Goal: Task Accomplishment & Management: Use online tool/utility

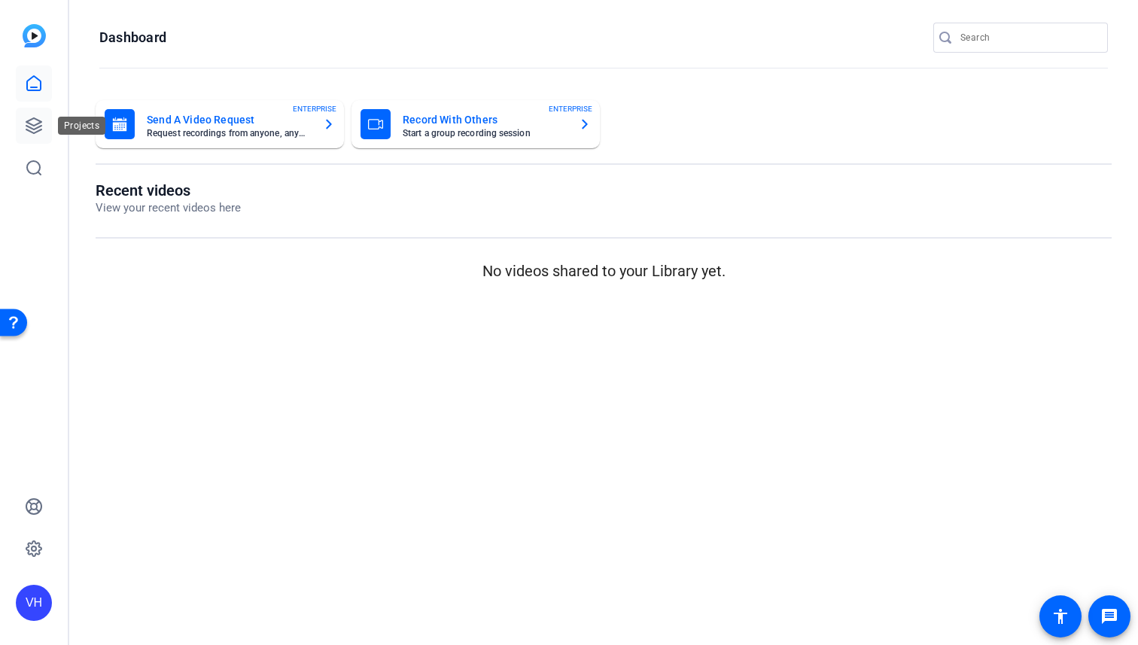
click at [36, 126] on icon at bounding box center [34, 126] width 18 height 18
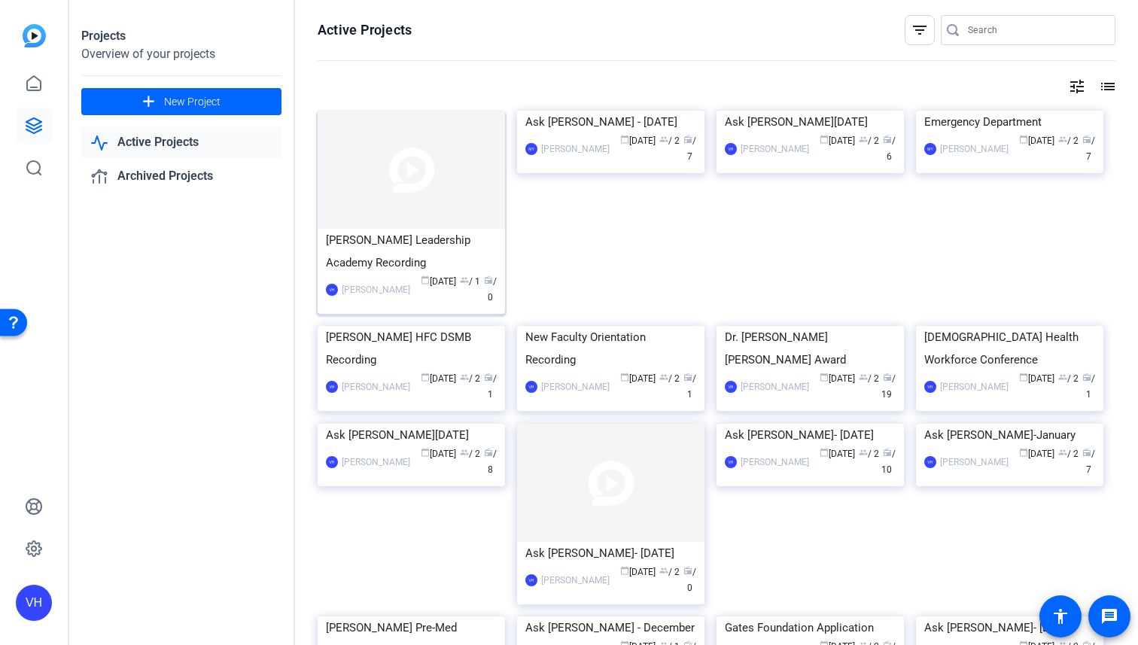
click at [364, 219] on img at bounding box center [411, 170] width 187 height 118
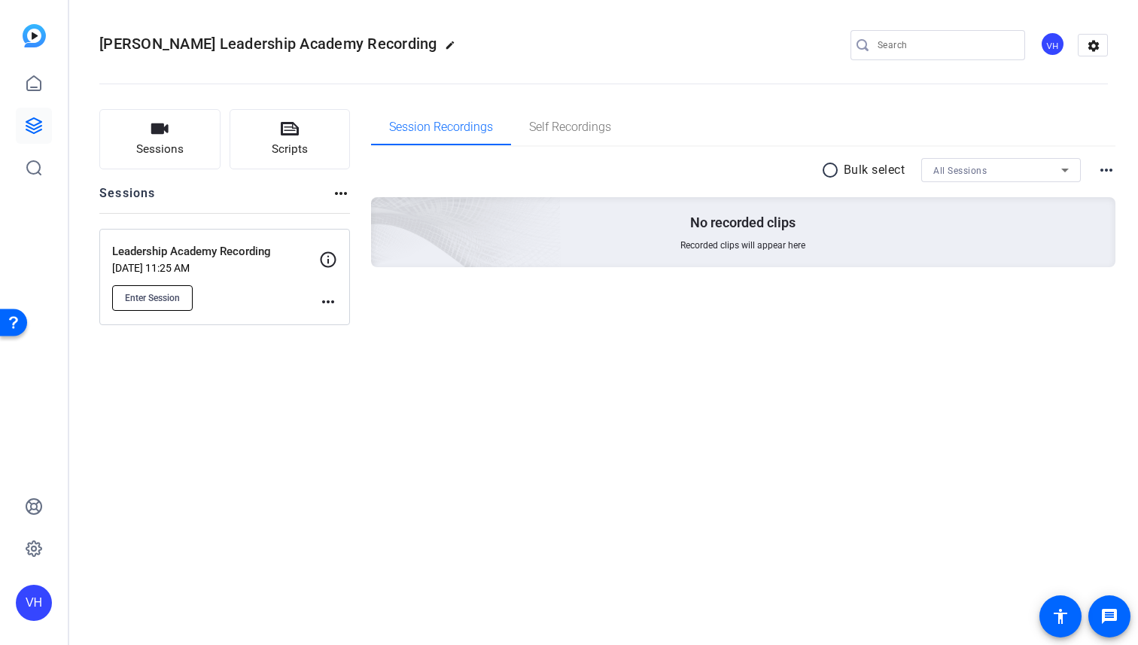
click at [154, 286] on button "Enter Session" at bounding box center [152, 298] width 81 height 26
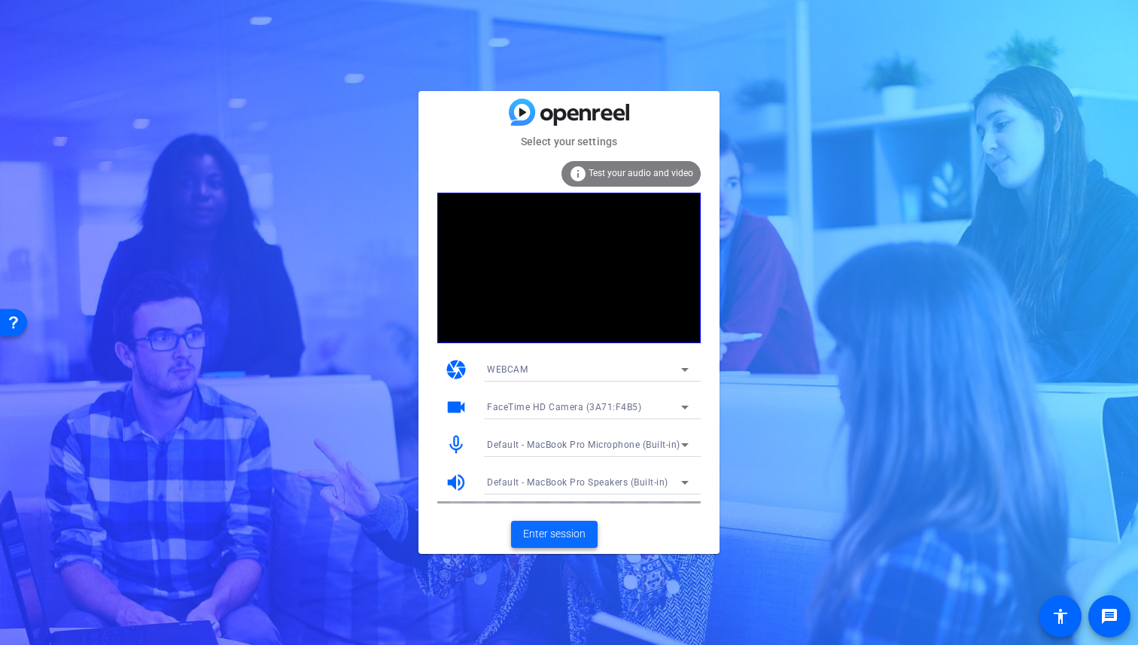
click at [579, 537] on span "Enter session" at bounding box center [554, 534] width 62 height 16
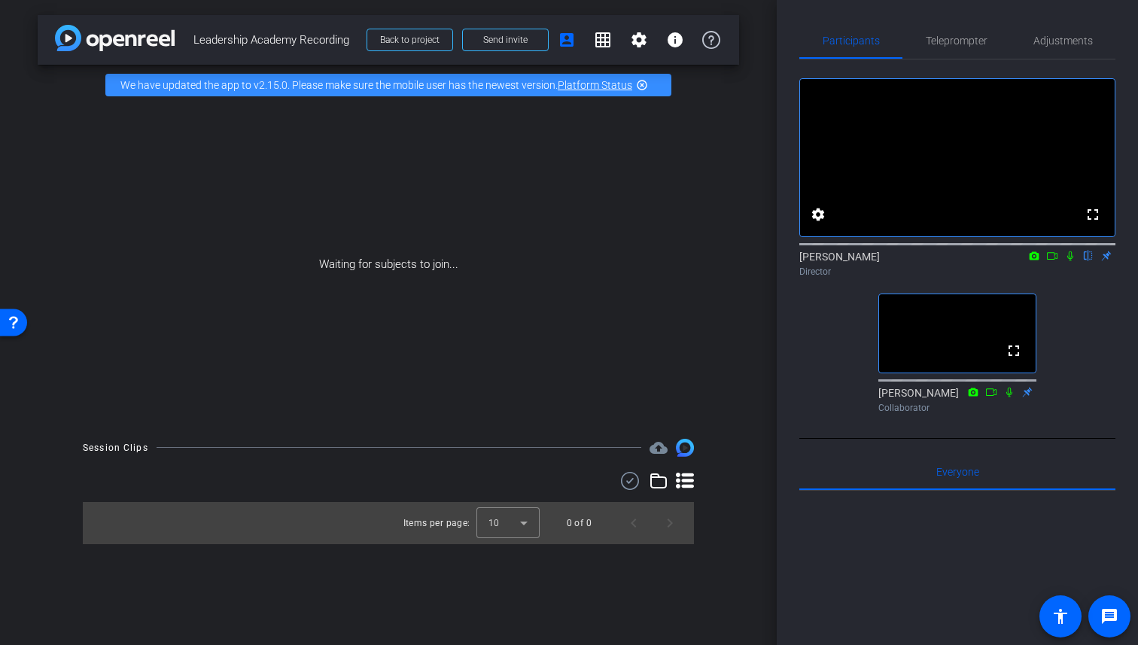
click at [1071, 261] on icon at bounding box center [1071, 256] width 12 height 11
click at [1071, 261] on icon at bounding box center [1071, 256] width 8 height 10
click at [420, 35] on span "Back to project" at bounding box center [409, 40] width 59 height 11
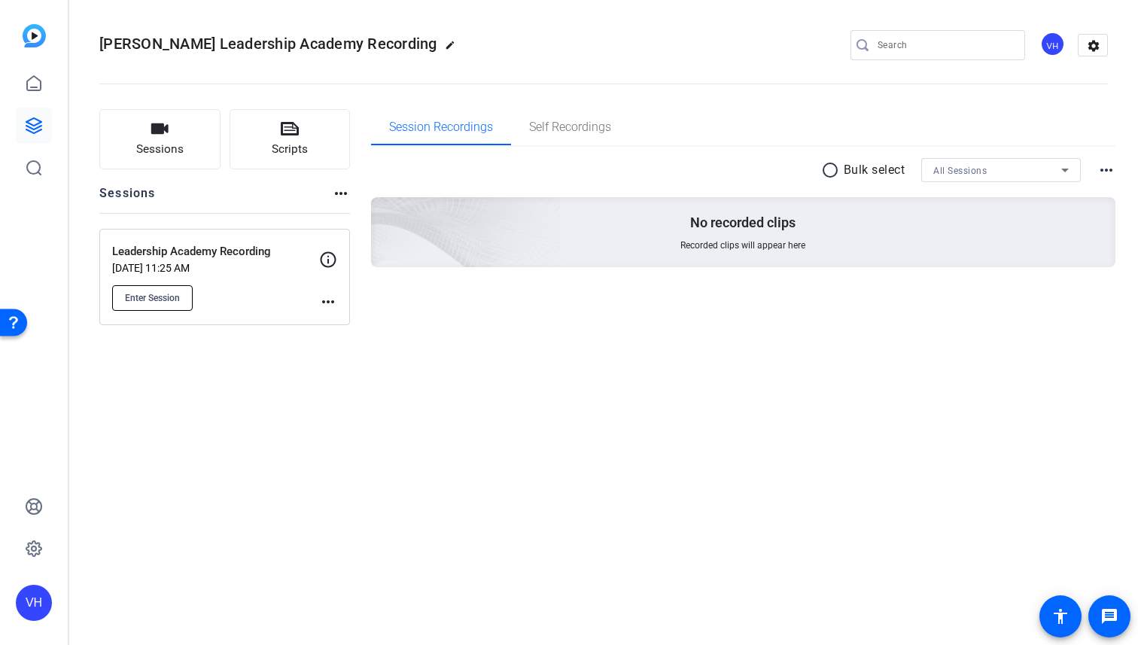
click at [163, 294] on span "Enter Session" at bounding box center [152, 298] width 55 height 12
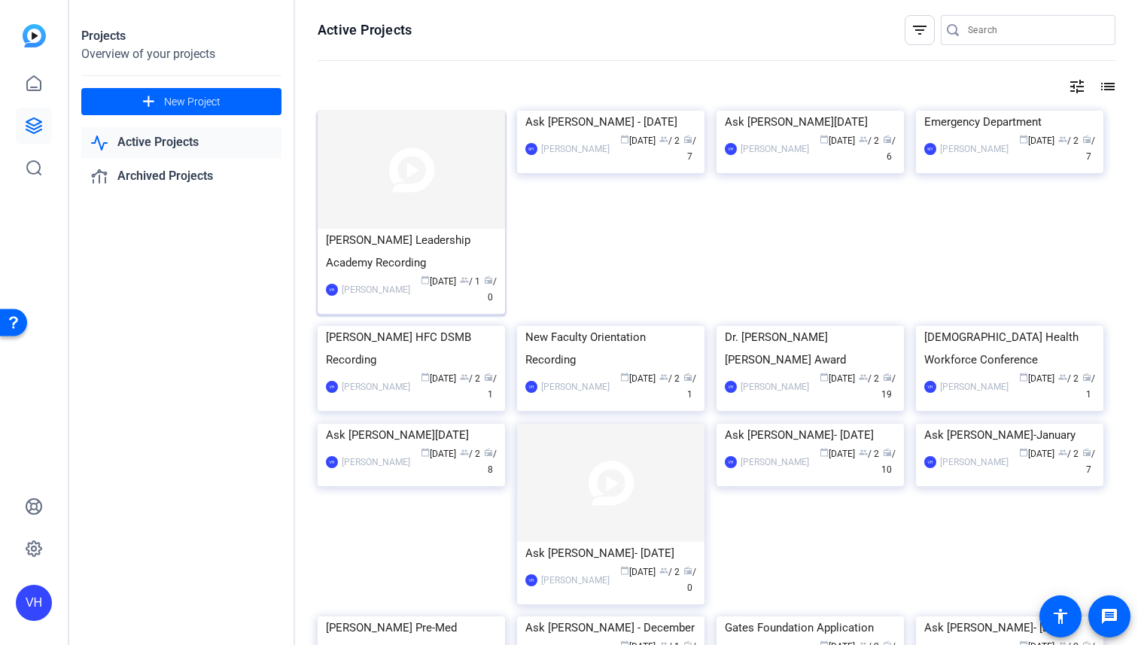
click at [379, 212] on img at bounding box center [411, 170] width 187 height 118
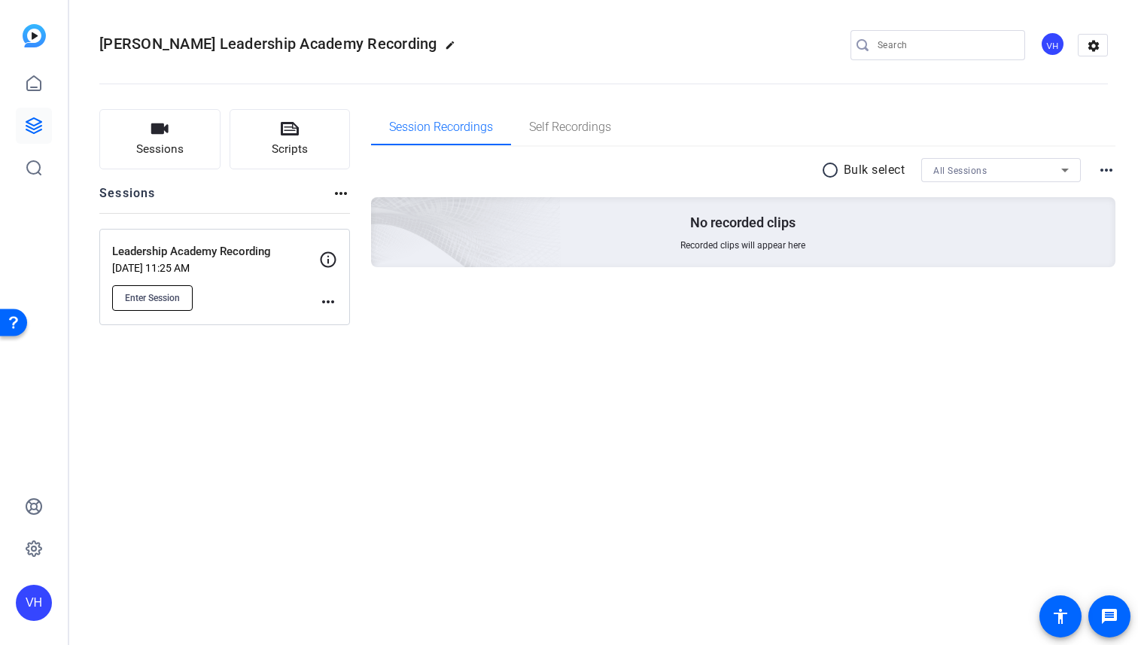
click at [144, 300] on span "Enter Session" at bounding box center [152, 298] width 55 height 12
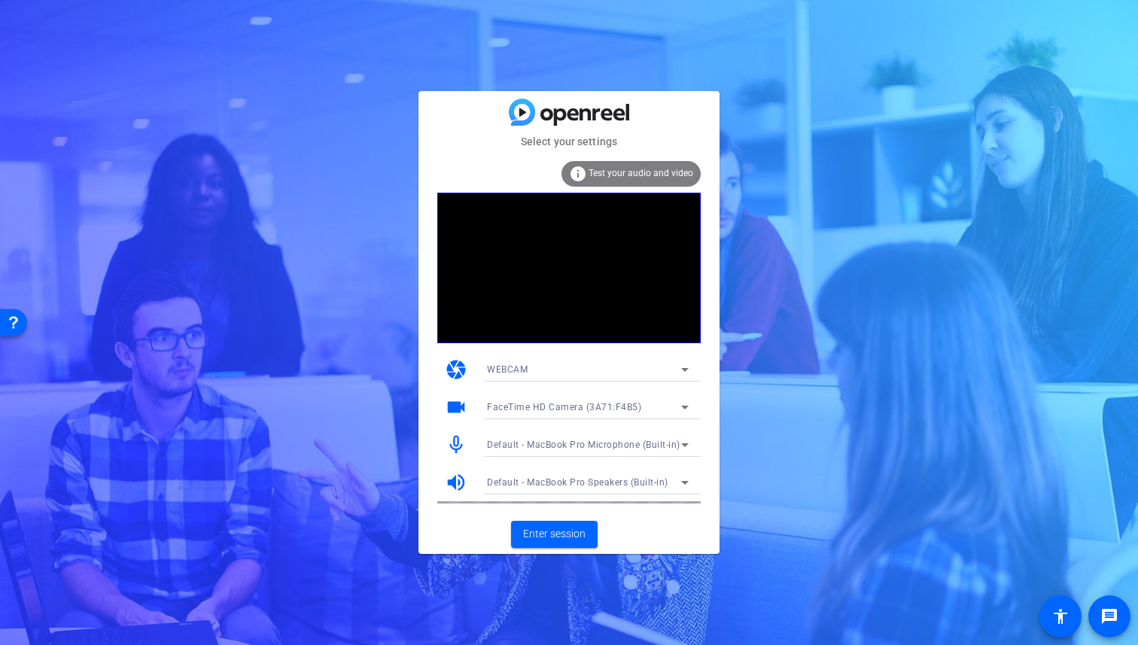
click at [612, 449] on span "Default - MacBook Pro Microphone (Built-in)" at bounding box center [583, 445] width 193 height 11
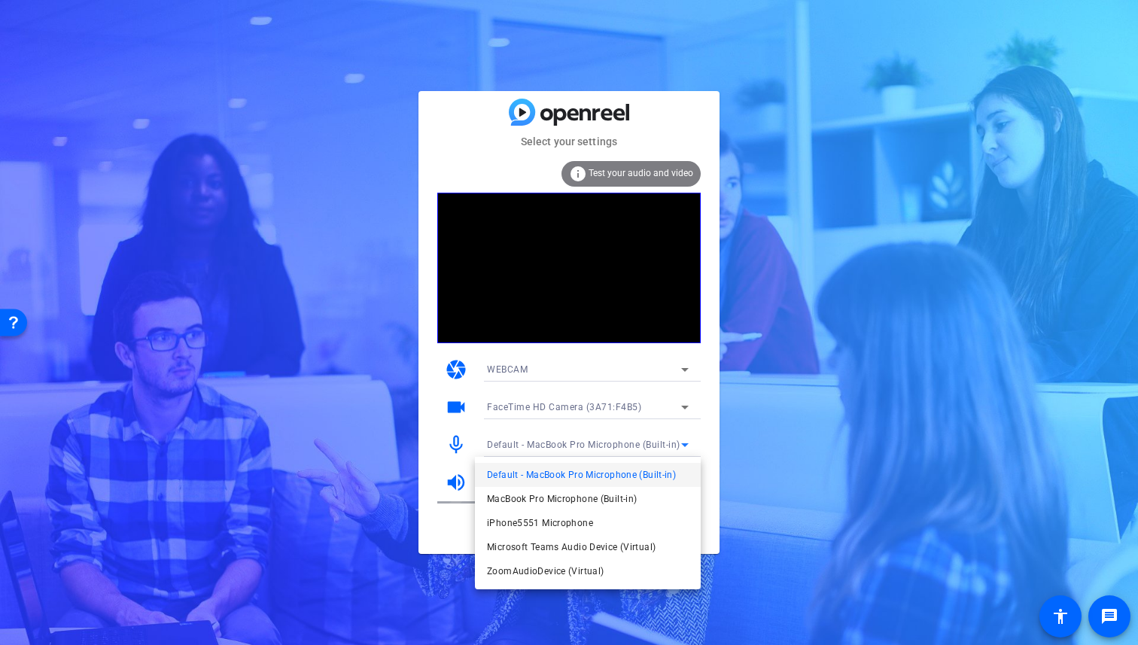
click at [612, 448] on div at bounding box center [569, 322] width 1138 height 645
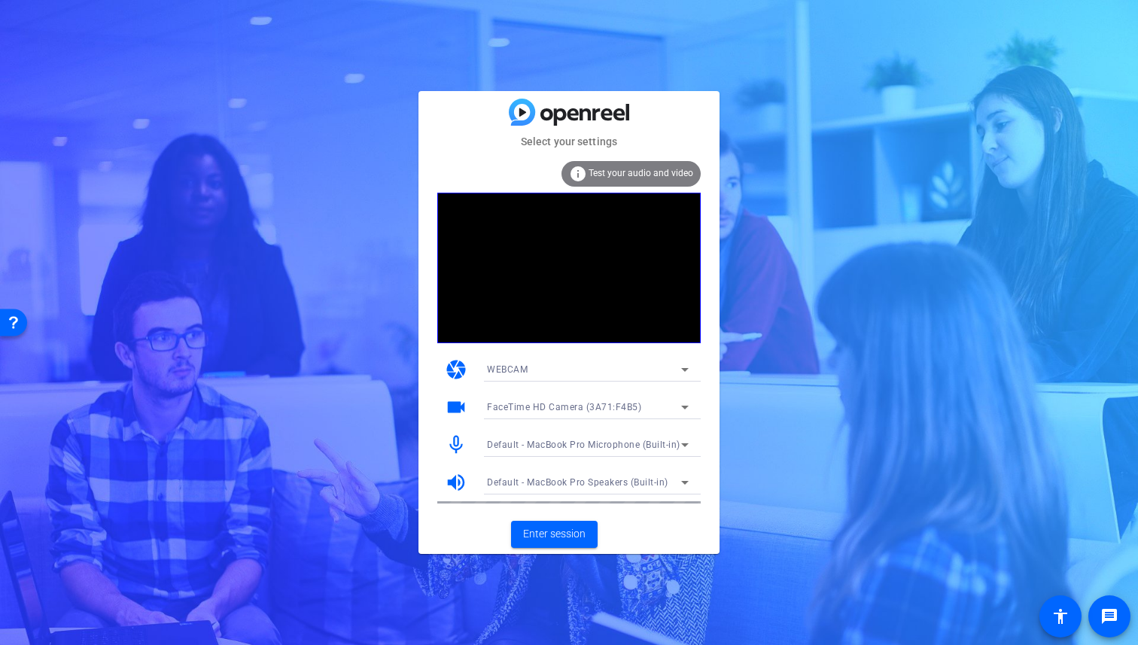
click at [673, 174] on span "Test your audio and video" at bounding box center [641, 173] width 105 height 11
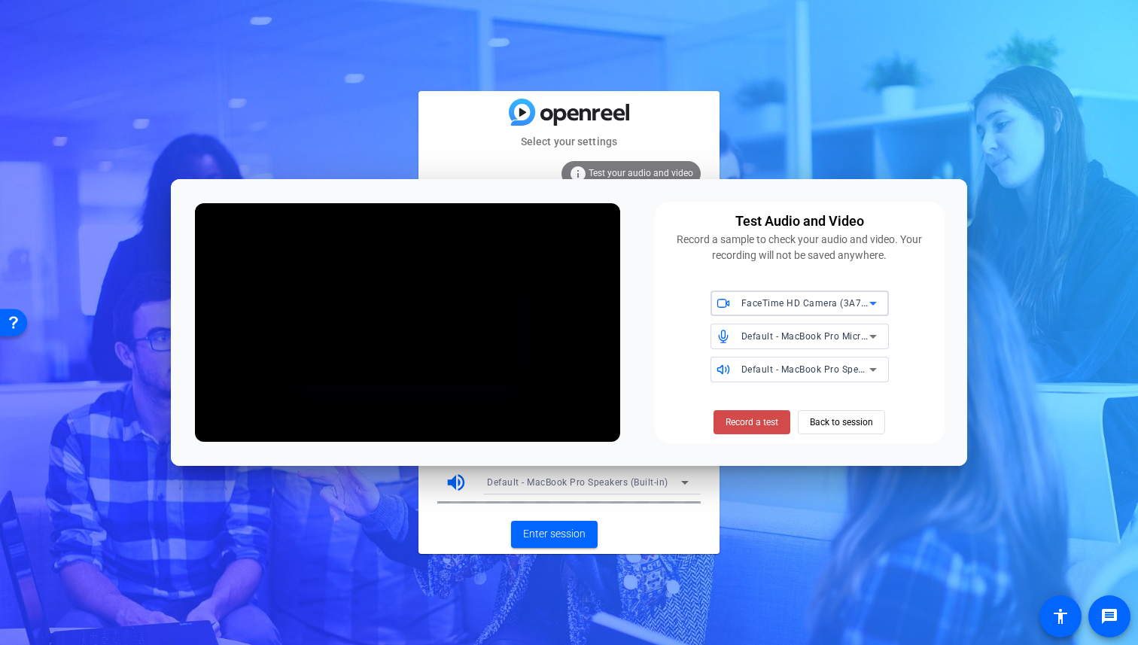
click at [0, 0] on span "Record a test" at bounding box center [0, 0] width 0 height 0
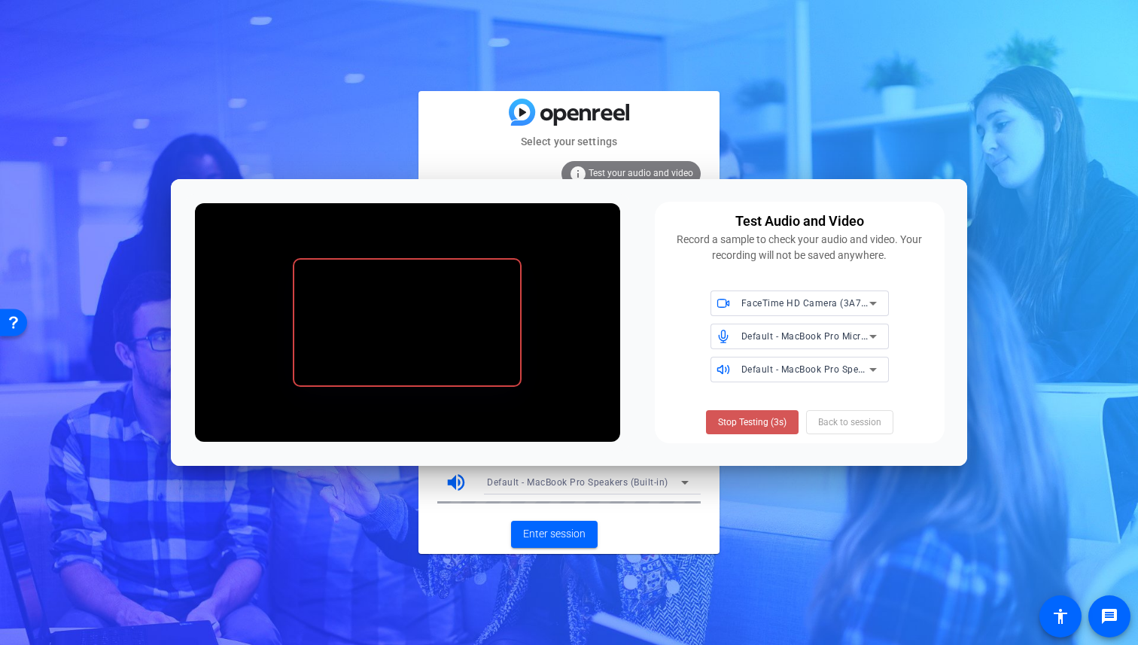
click at [763, 423] on span "Stop Testing (3s)" at bounding box center [752, 423] width 69 height 14
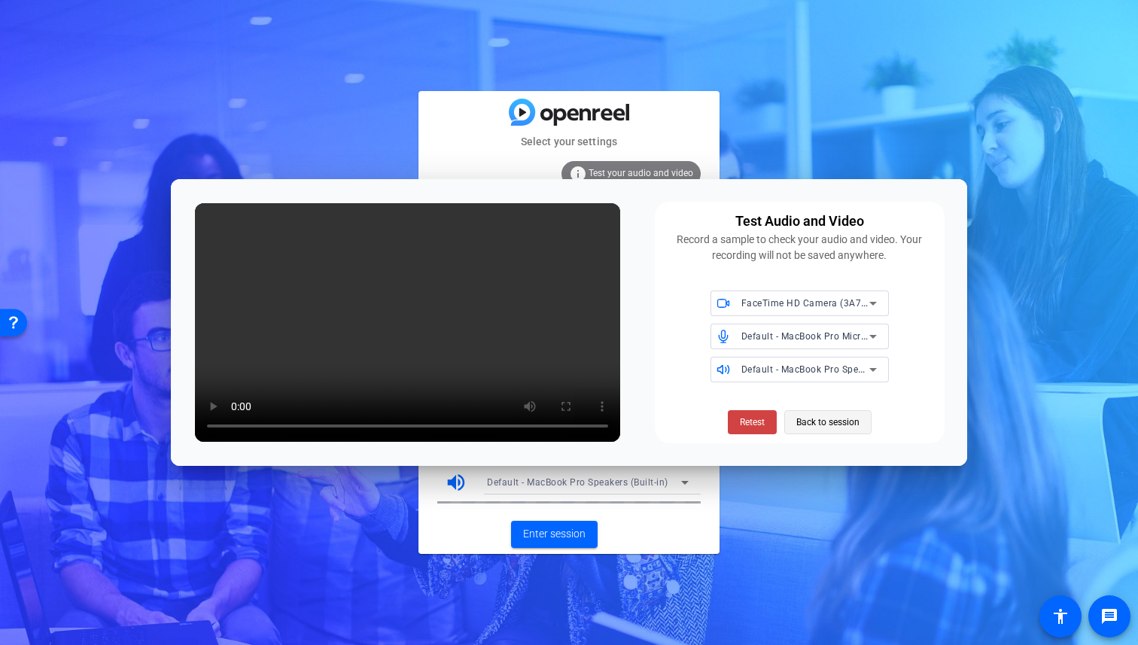
click at [849, 423] on span "Back to session" at bounding box center [828, 422] width 63 height 29
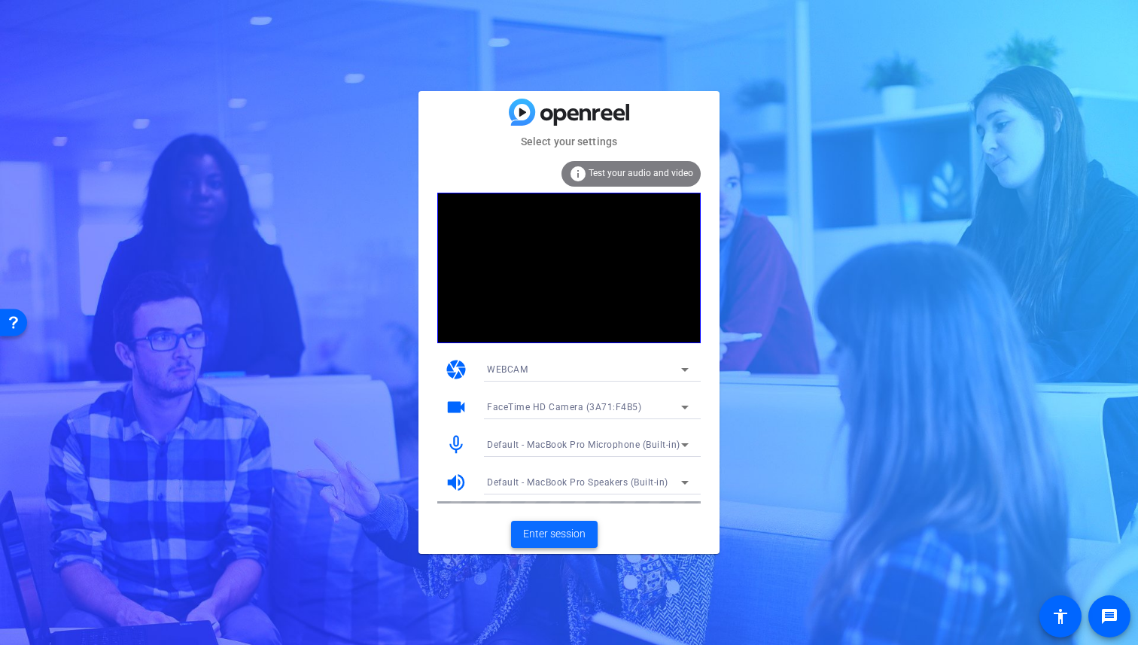
click at [563, 540] on span "Enter session" at bounding box center [554, 534] width 62 height 16
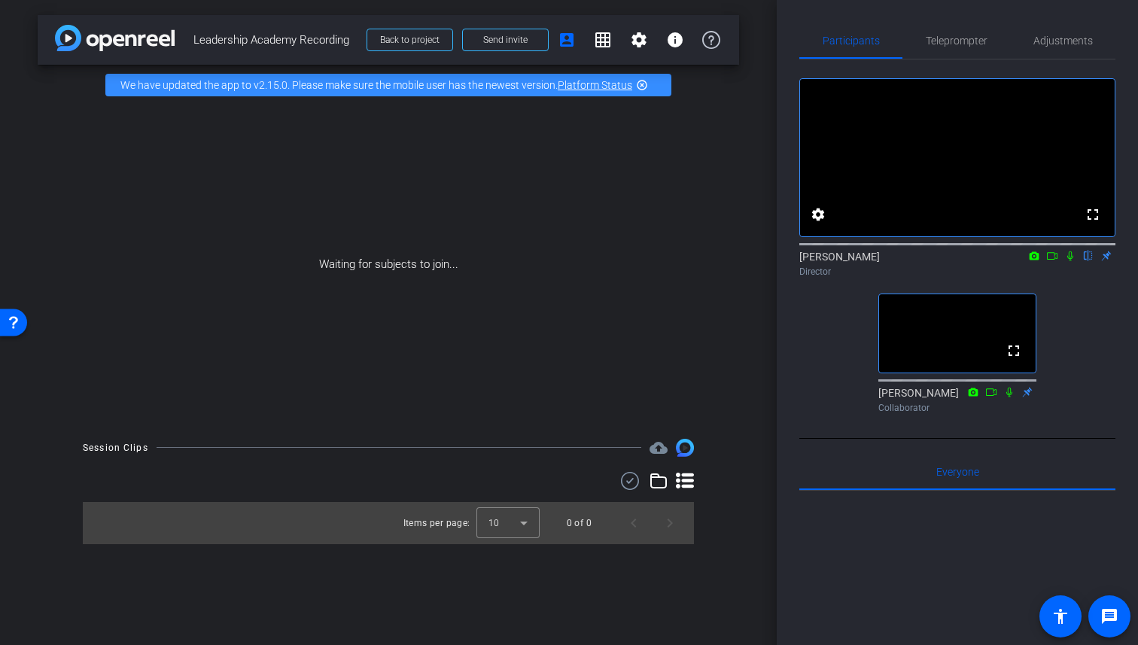
click at [1072, 261] on icon at bounding box center [1071, 256] width 12 height 11
click at [1015, 398] on icon at bounding box center [1010, 392] width 12 height 11
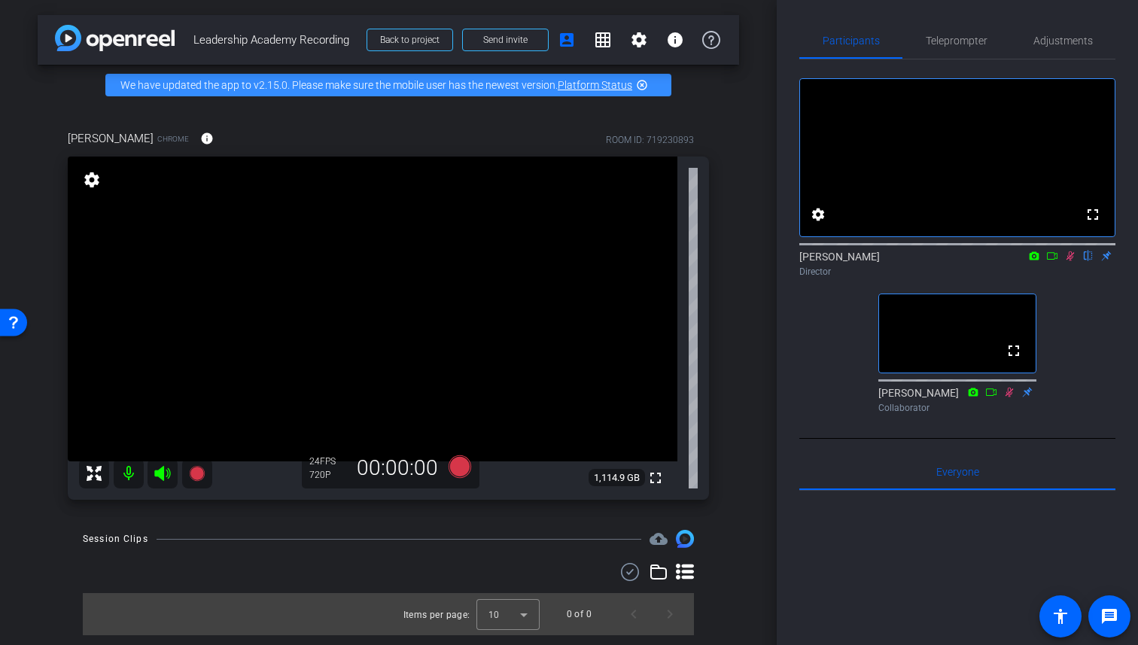
click at [1071, 261] on icon at bounding box center [1071, 256] width 12 height 11
click at [1055, 47] on span "Adjustments" at bounding box center [1063, 41] width 59 height 36
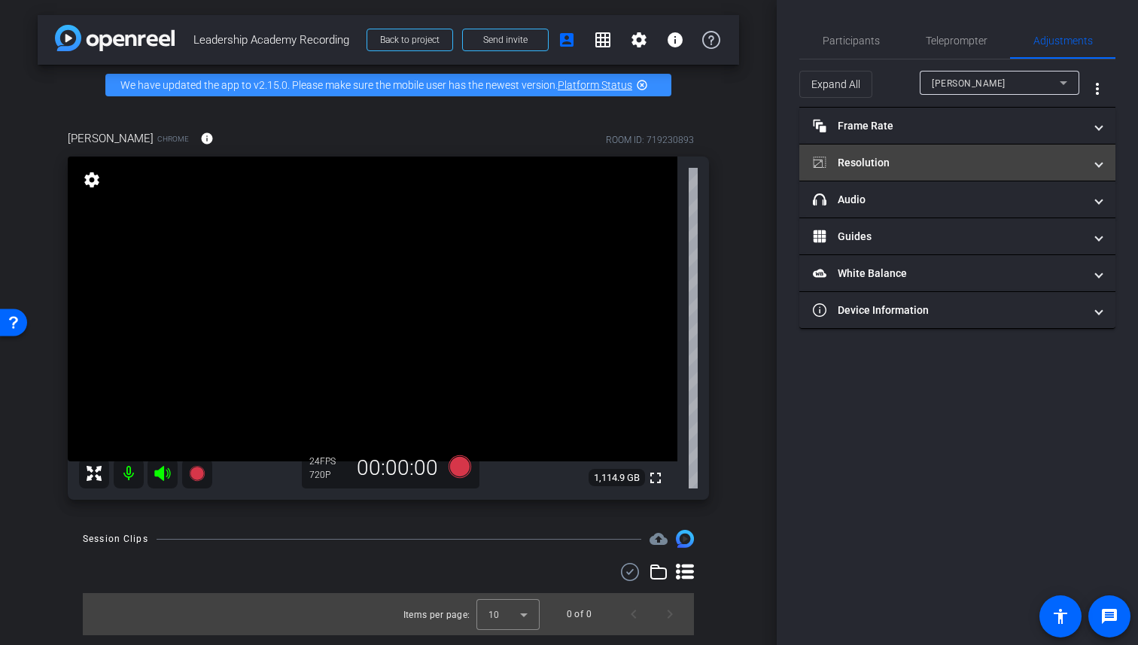
click at [900, 155] on mat-panel-title "Resolution" at bounding box center [948, 163] width 271 height 16
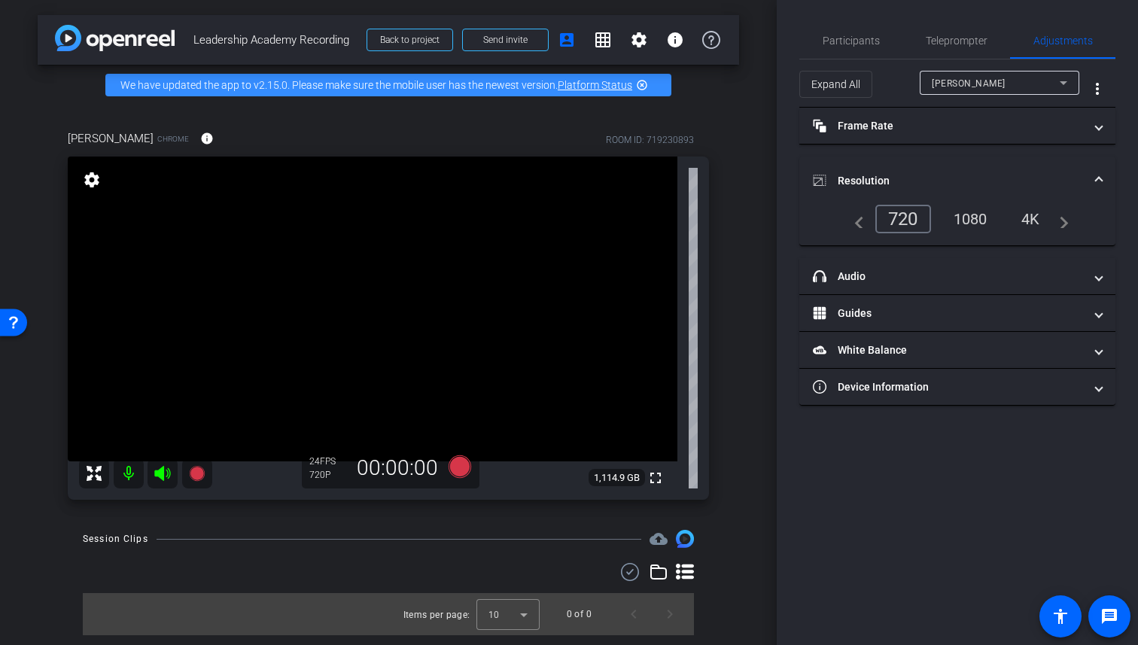
click at [970, 224] on div "1080" at bounding box center [971, 219] width 56 height 26
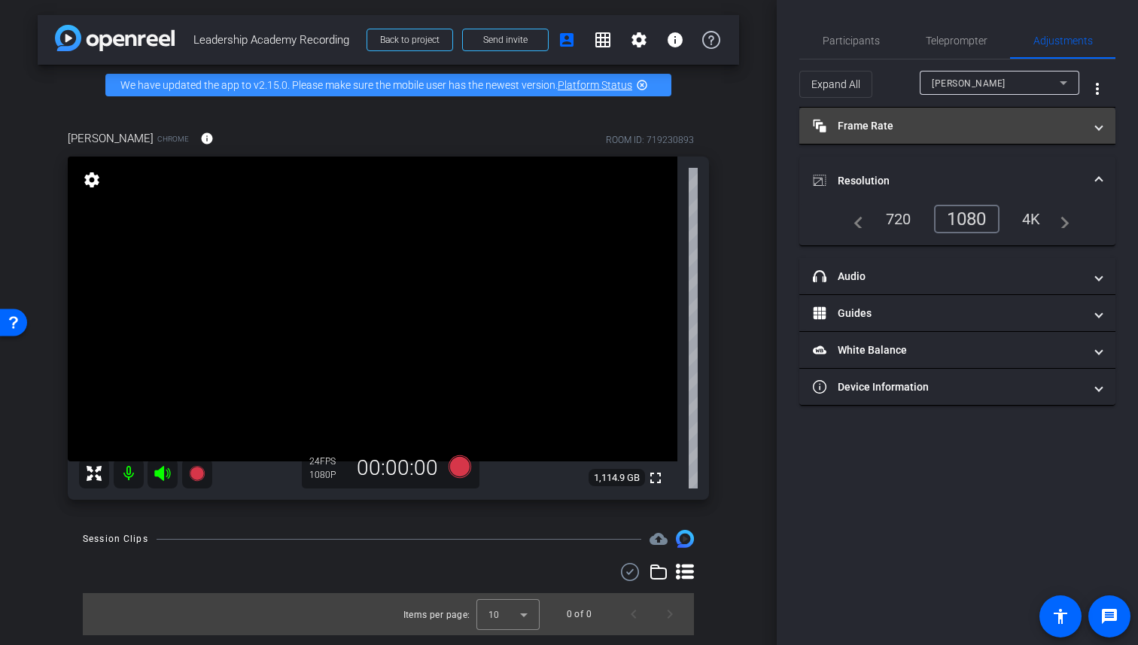
click at [930, 129] on mat-panel-title "Frame Rate Frame Rate" at bounding box center [948, 126] width 271 height 16
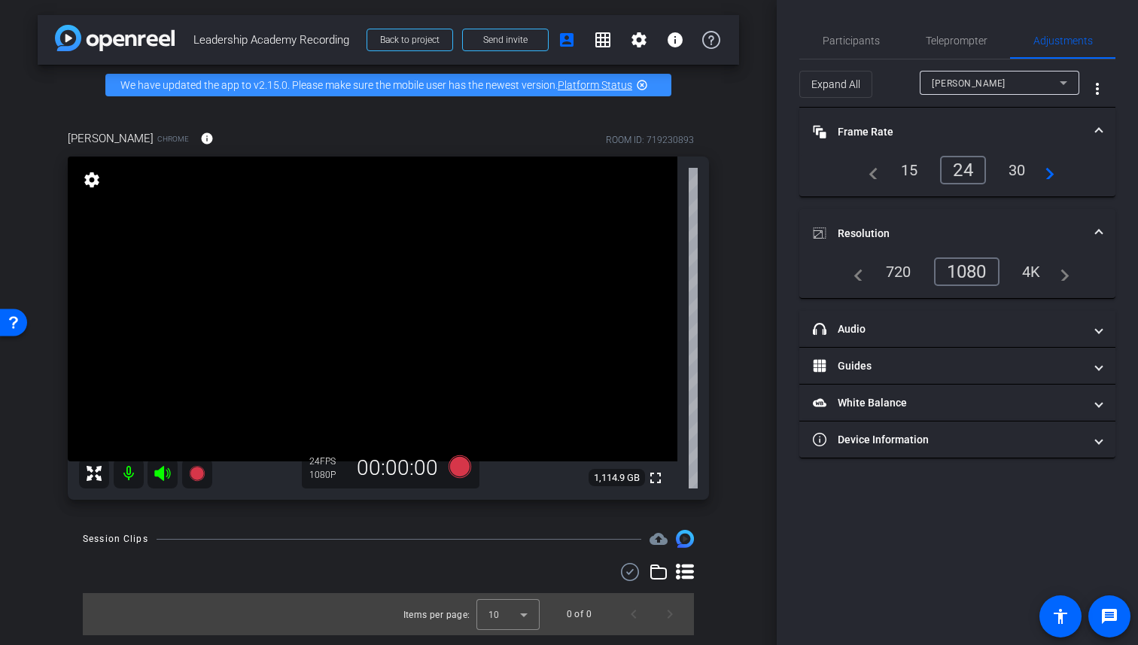
click at [799, 16] on div "Participants Teleprompter Adjustments settings [PERSON_NAME] flip Director [PER…" at bounding box center [957, 322] width 361 height 645
click at [949, 41] on span "Teleprompter" at bounding box center [957, 40] width 62 height 11
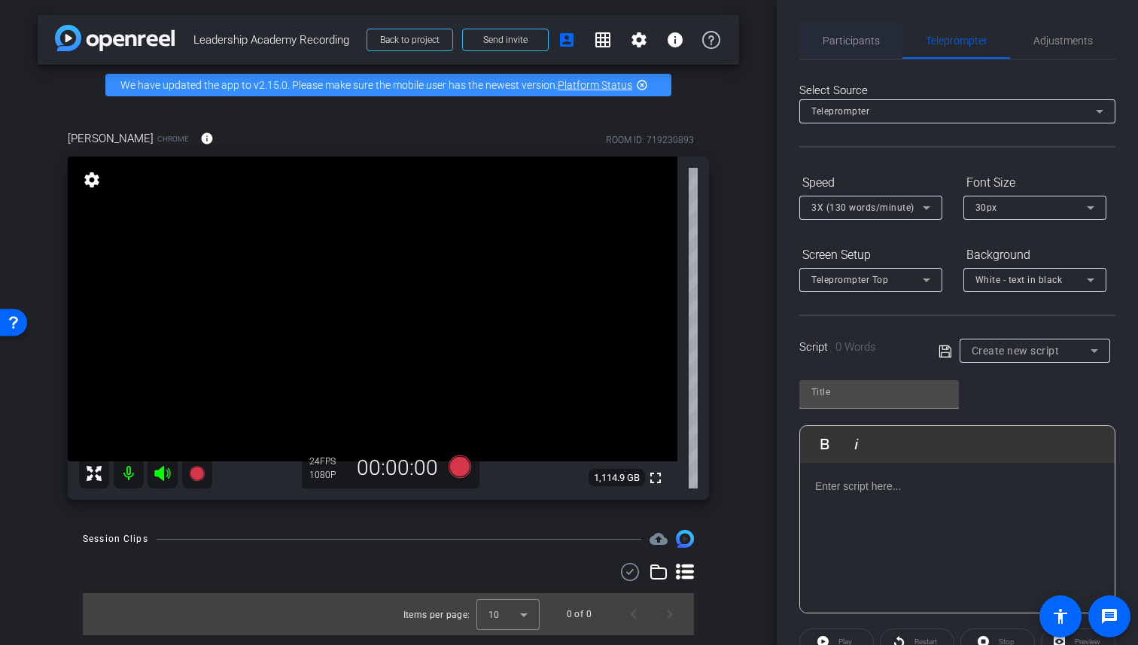
click at [852, 44] on span "Participants" at bounding box center [851, 40] width 57 height 11
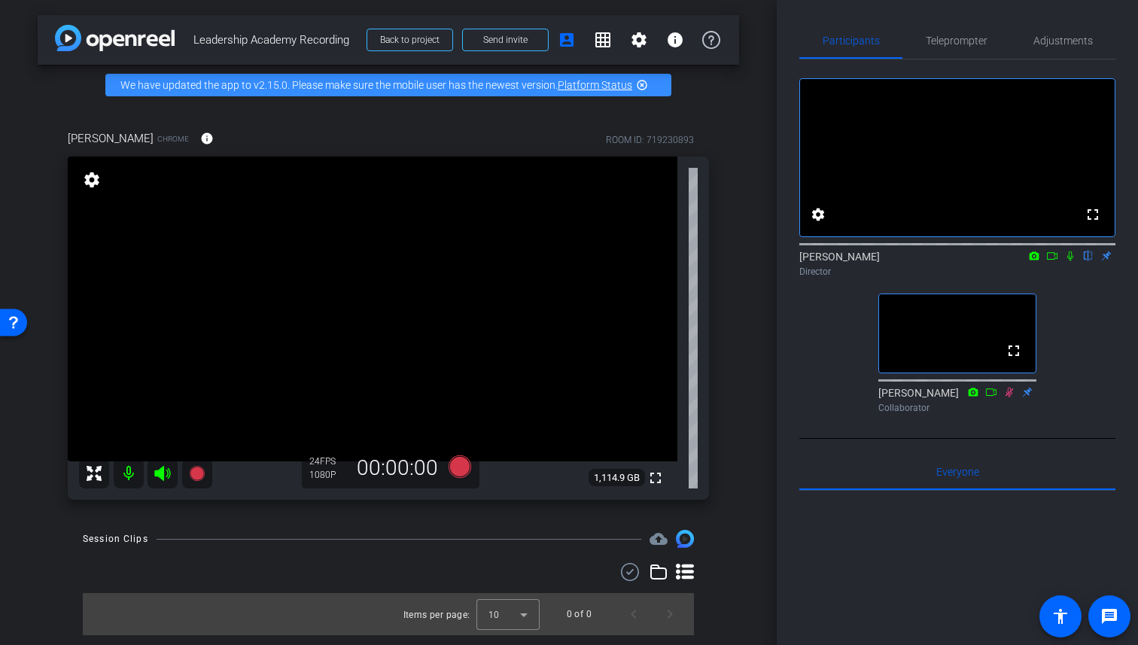
click at [1010, 398] on icon at bounding box center [1010, 392] width 12 height 11
click at [1010, 397] on icon at bounding box center [1010, 392] width 8 height 10
click at [1072, 261] on icon at bounding box center [1071, 256] width 12 height 11
click at [1071, 261] on icon at bounding box center [1071, 256] width 12 height 11
click at [465, 468] on icon at bounding box center [460, 466] width 23 height 23
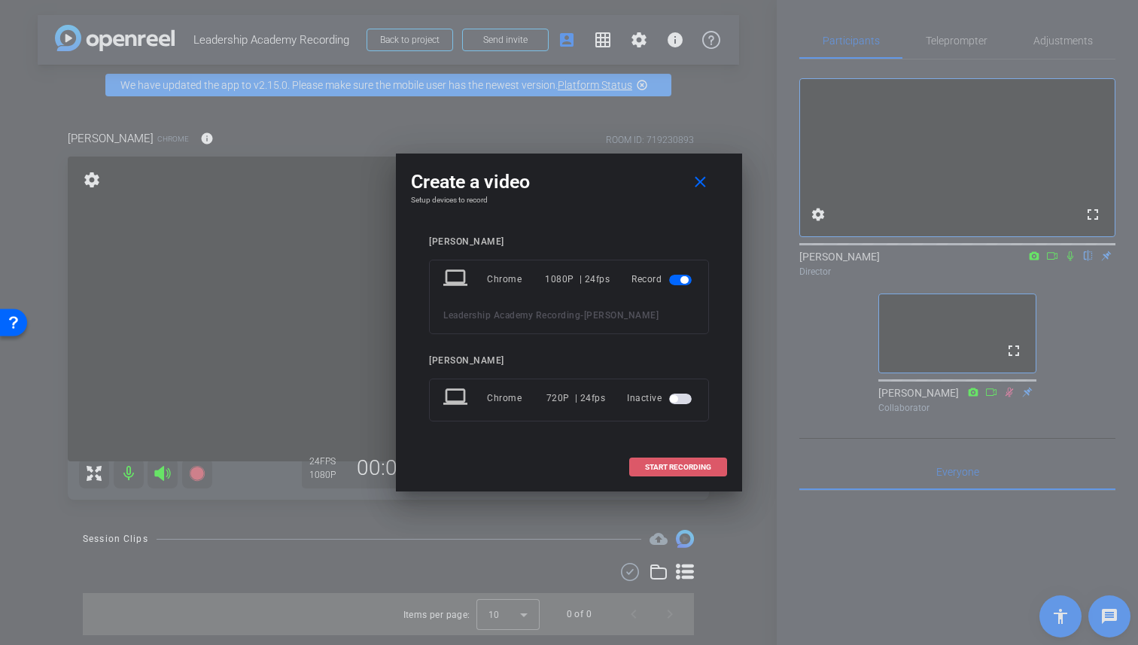
click at [708, 464] on span "START RECORDING" at bounding box center [678, 468] width 66 height 8
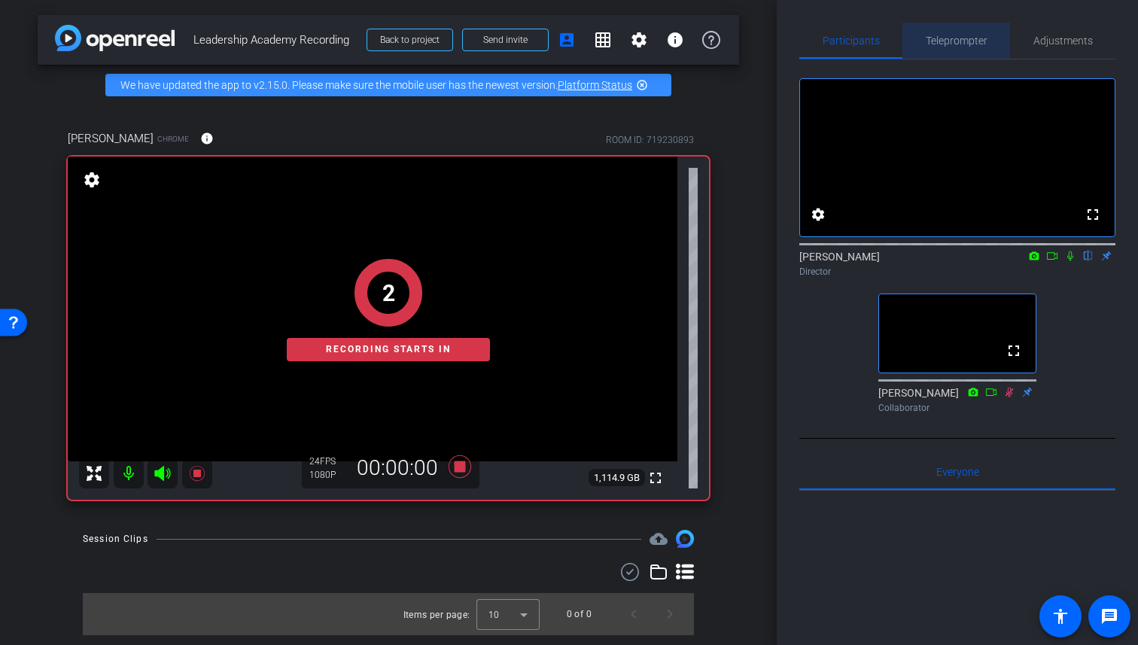
click at [967, 43] on span "Teleprompter" at bounding box center [957, 40] width 62 height 11
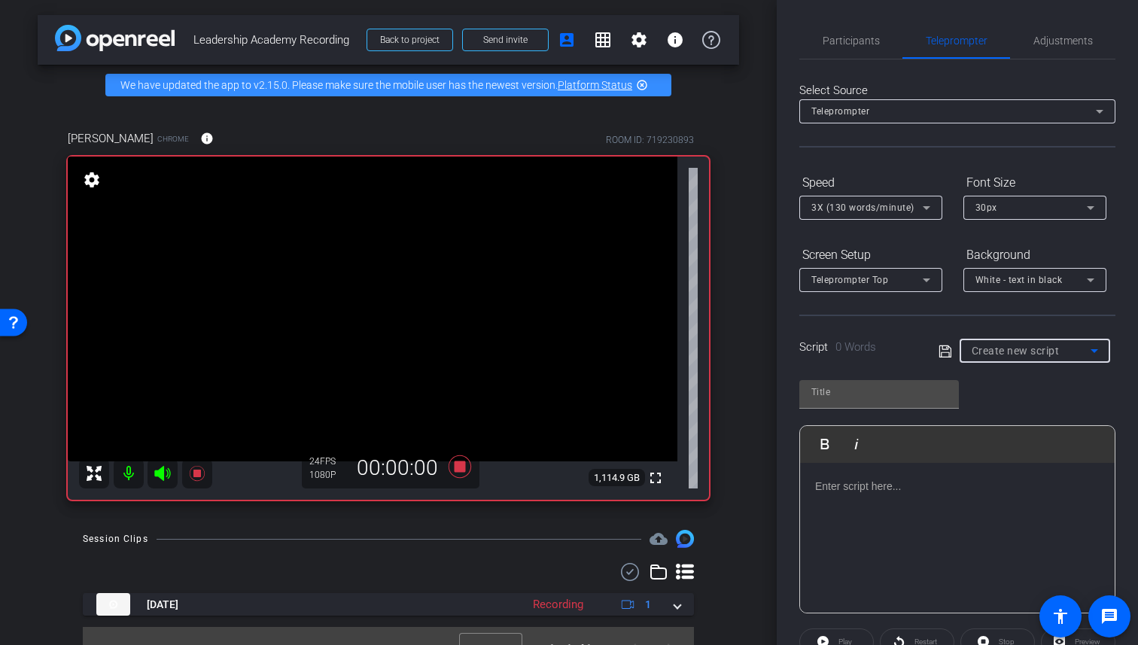
click at [1074, 355] on div "Create new script" at bounding box center [1031, 351] width 119 height 18
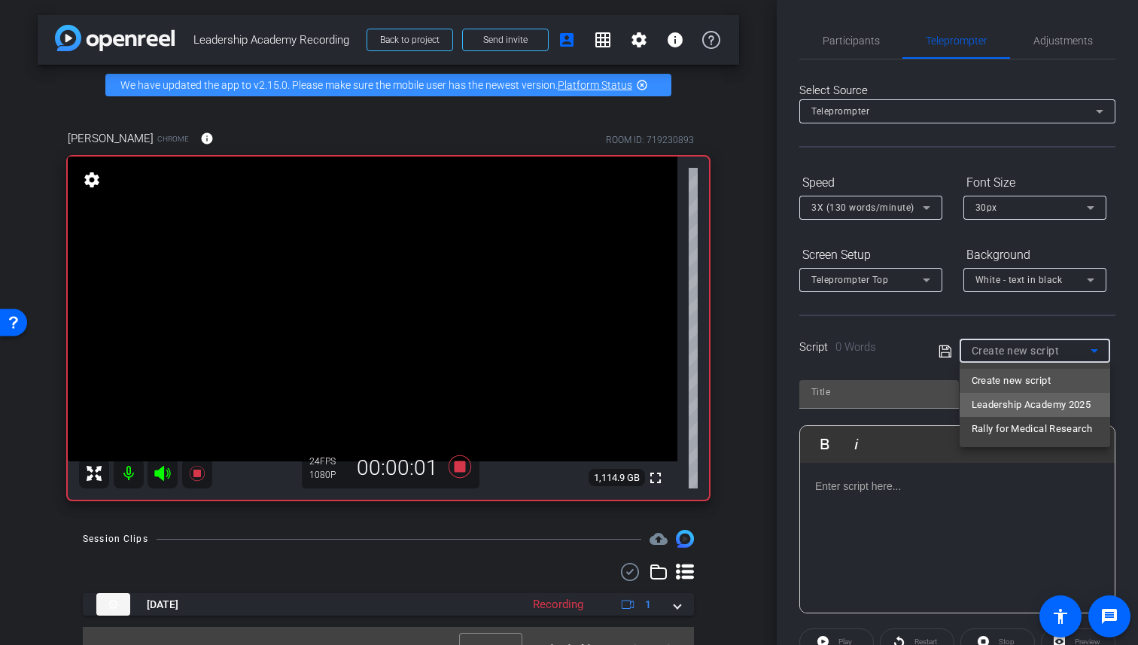
click at [1071, 404] on span "Leadership Academy 2025" at bounding box center [1032, 405] width 120 height 18
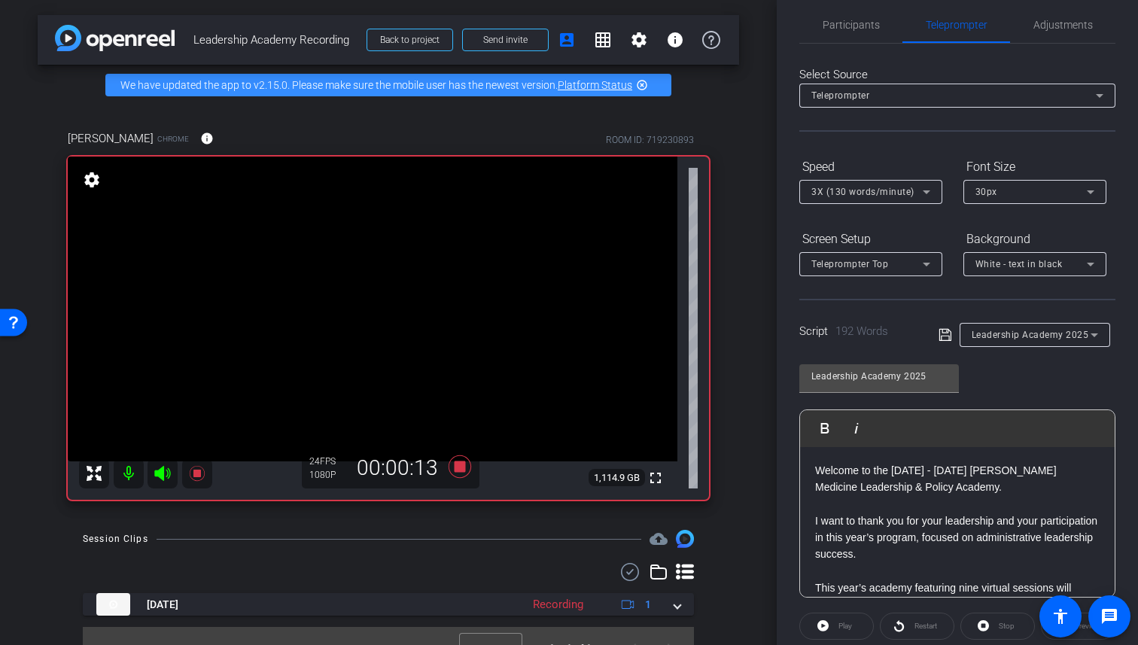
click at [835, 635] on div "Play" at bounding box center [837, 626] width 75 height 27
click at [845, 626] on div "Play" at bounding box center [837, 626] width 75 height 27
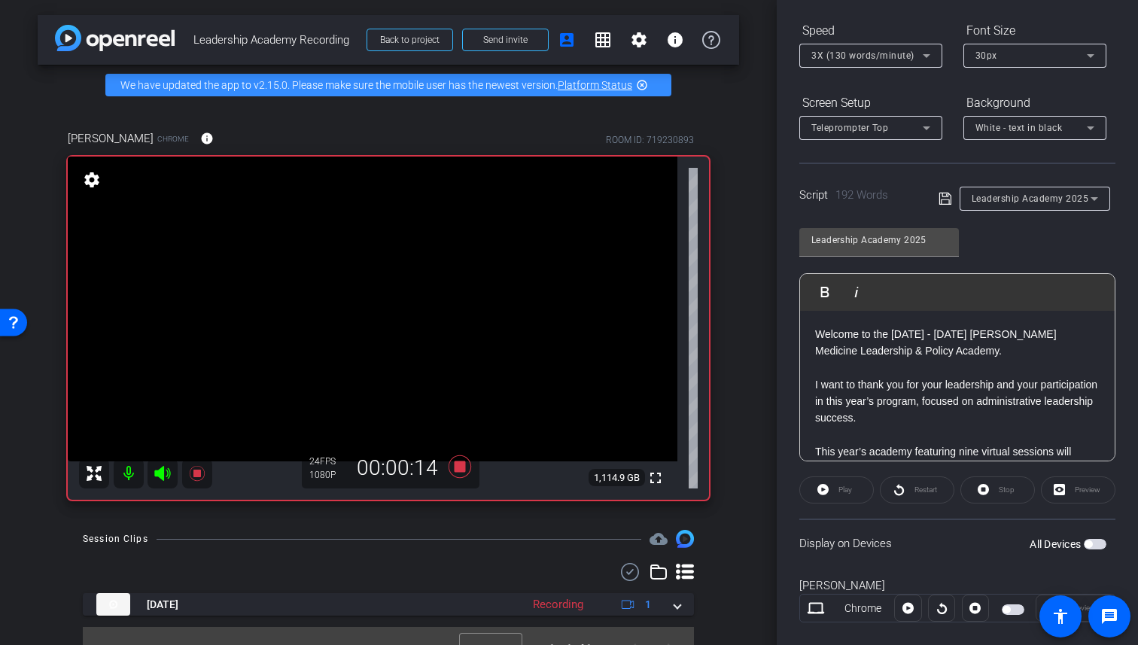
scroll to position [178, 0]
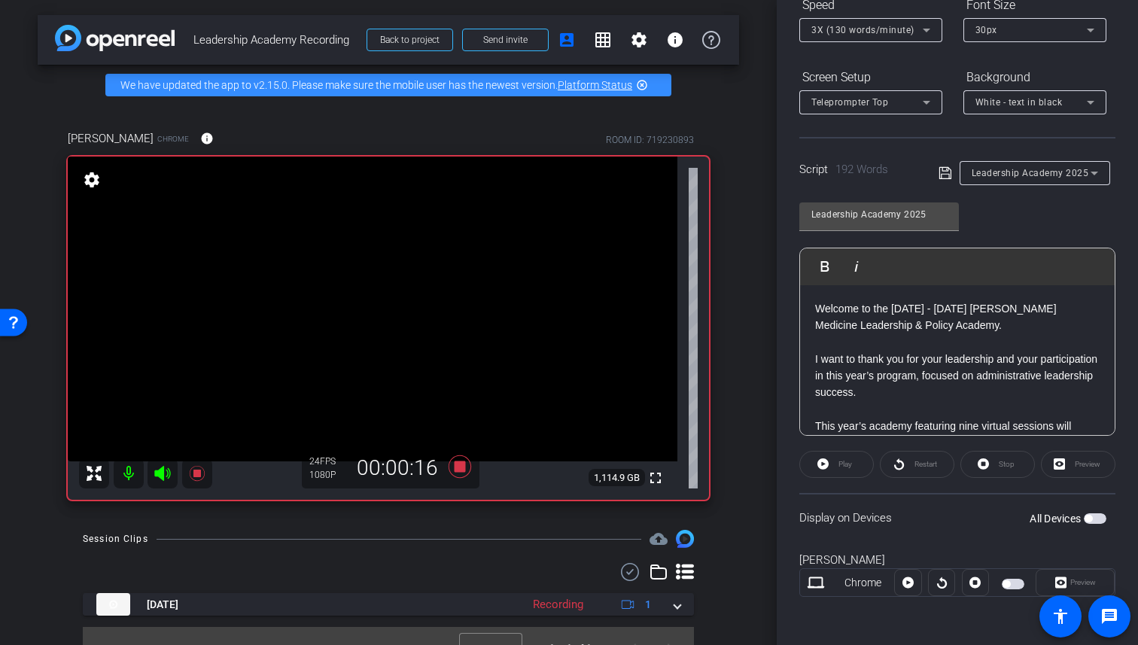
click at [1068, 471] on div "Preview" at bounding box center [1078, 464] width 75 height 27
click at [842, 468] on div "Play" at bounding box center [837, 464] width 75 height 27
click at [832, 468] on div "Play" at bounding box center [837, 464] width 75 height 27
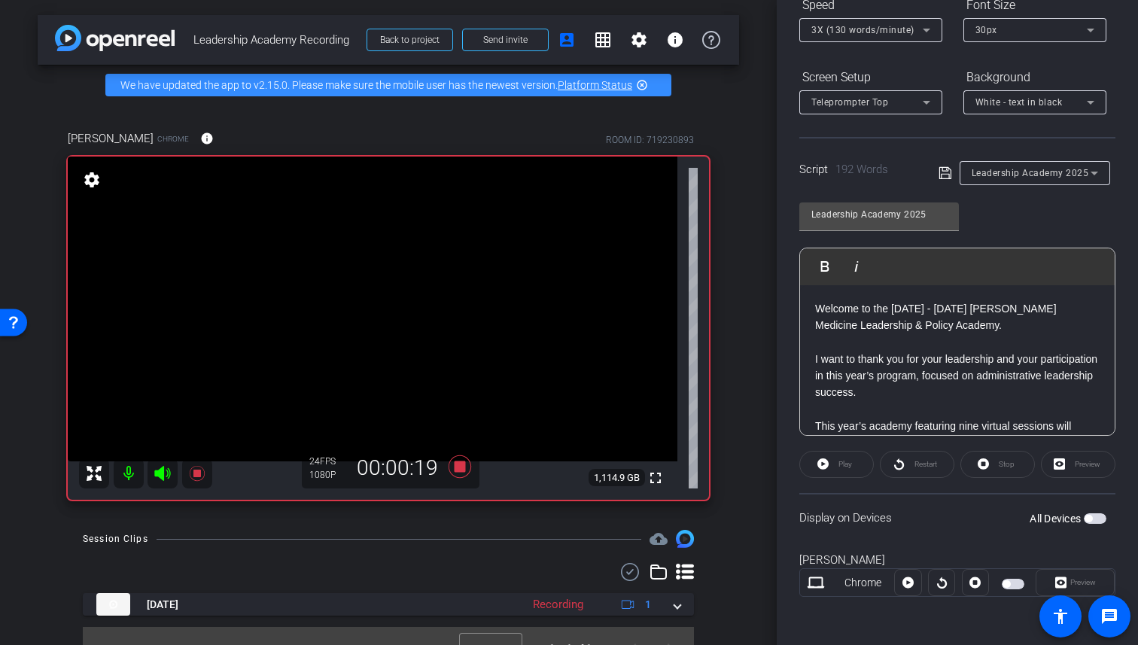
click at [912, 588] on div at bounding box center [907, 582] width 27 height 27
click at [906, 574] on div at bounding box center [907, 582] width 27 height 27
click at [1011, 584] on span "button" at bounding box center [1013, 584] width 23 height 11
click at [912, 585] on icon at bounding box center [908, 582] width 11 height 11
click at [843, 467] on span "Pause" at bounding box center [846, 464] width 20 height 8
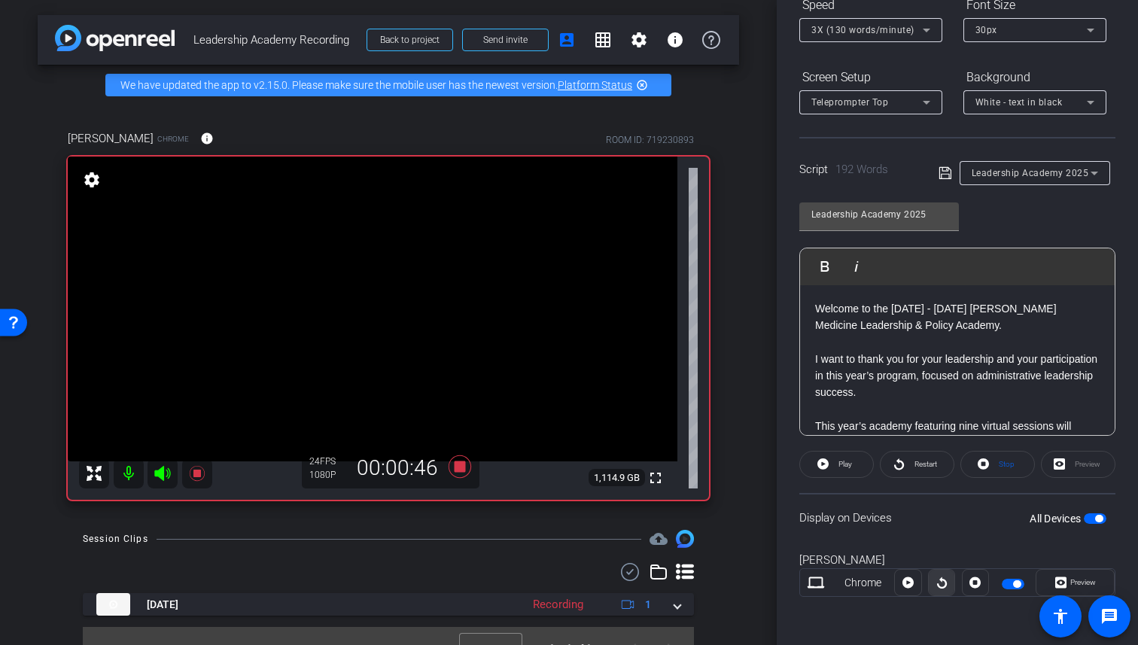
click at [940, 588] on icon at bounding box center [942, 582] width 10 height 11
click at [851, 462] on span "Pause" at bounding box center [846, 464] width 20 height 8
click at [1077, 582] on span "Preview" at bounding box center [1084, 582] width 26 height 8
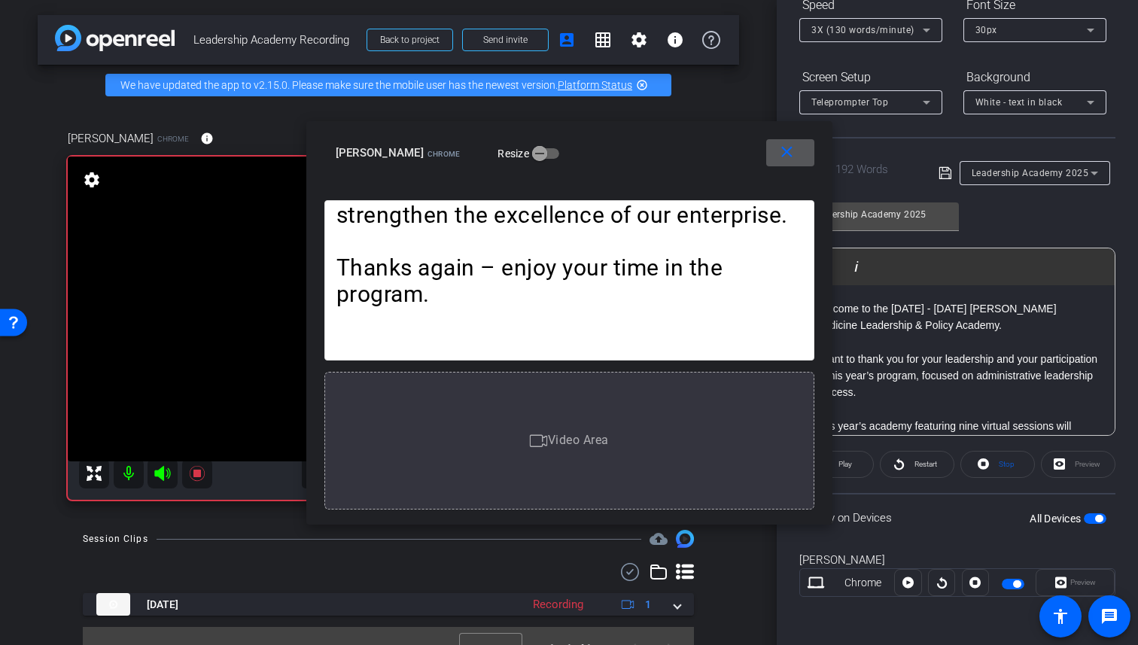
click at [788, 147] on mat-icon "close" at bounding box center [787, 152] width 19 height 19
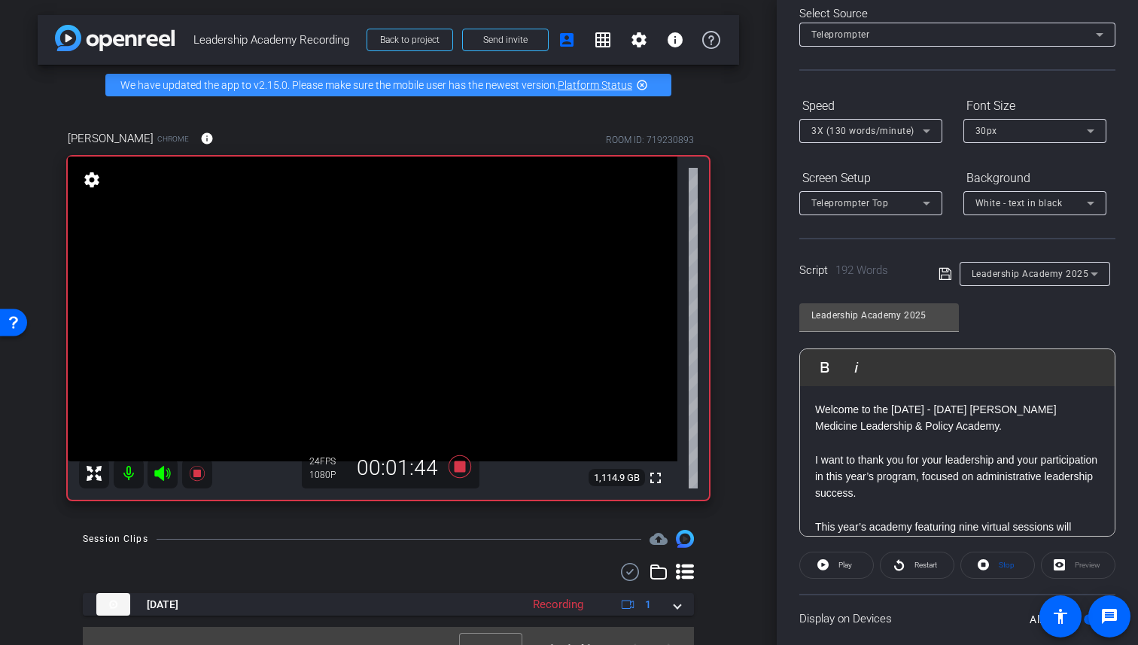
scroll to position [52, 0]
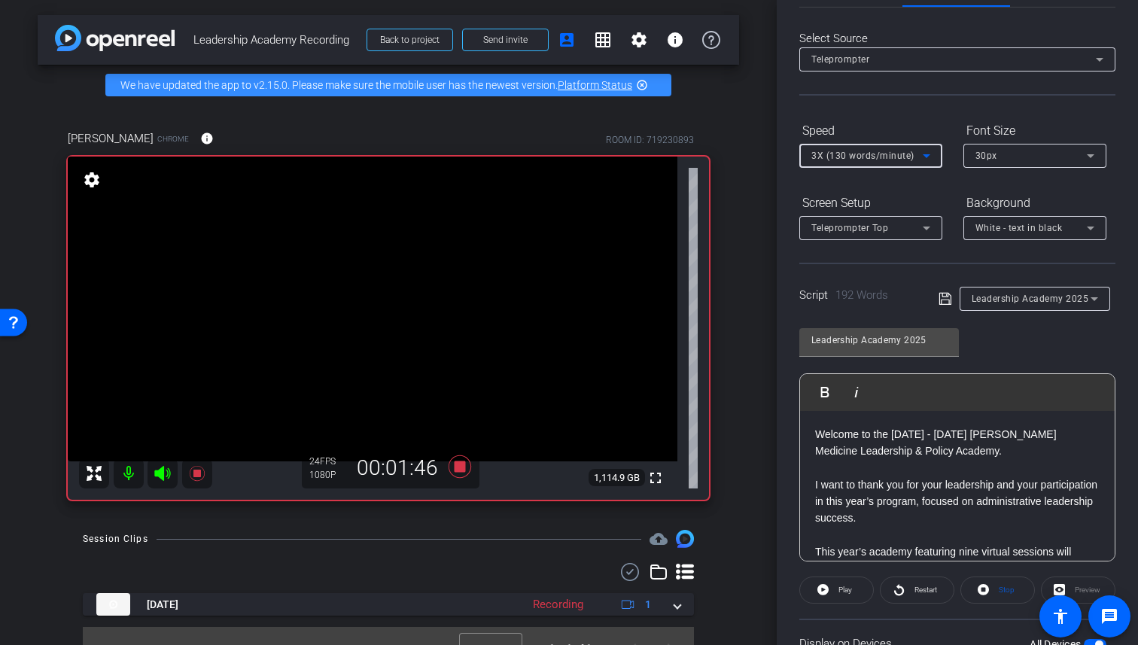
click at [928, 154] on icon at bounding box center [927, 156] width 8 height 4
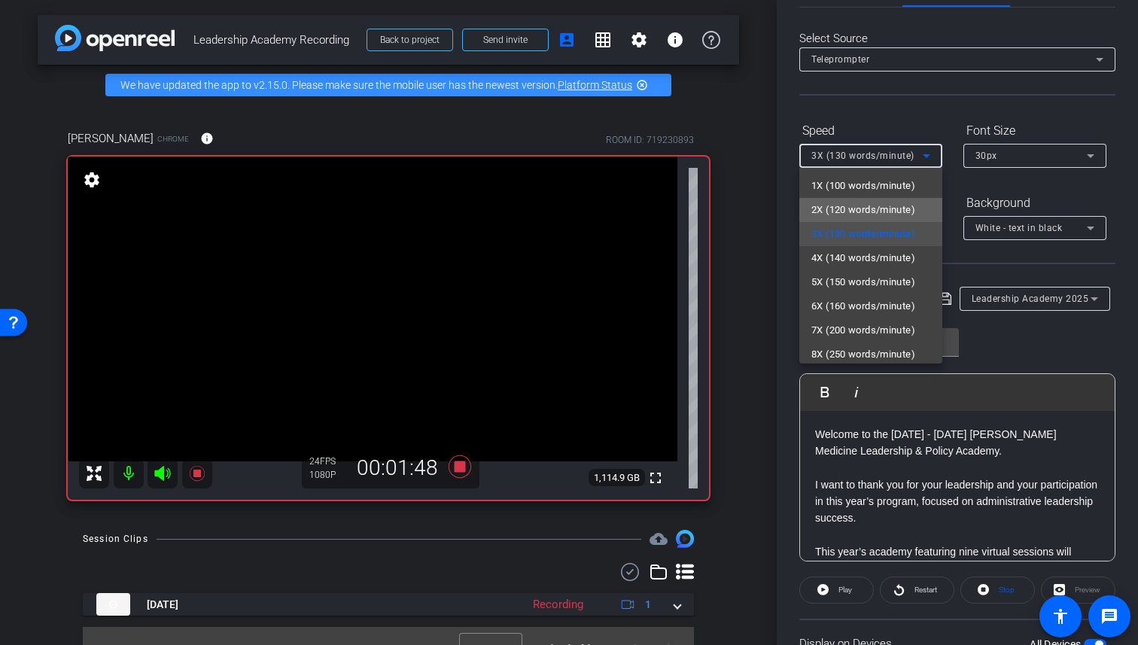
click at [880, 210] on span "2X (120 words/minute)" at bounding box center [864, 210] width 104 height 18
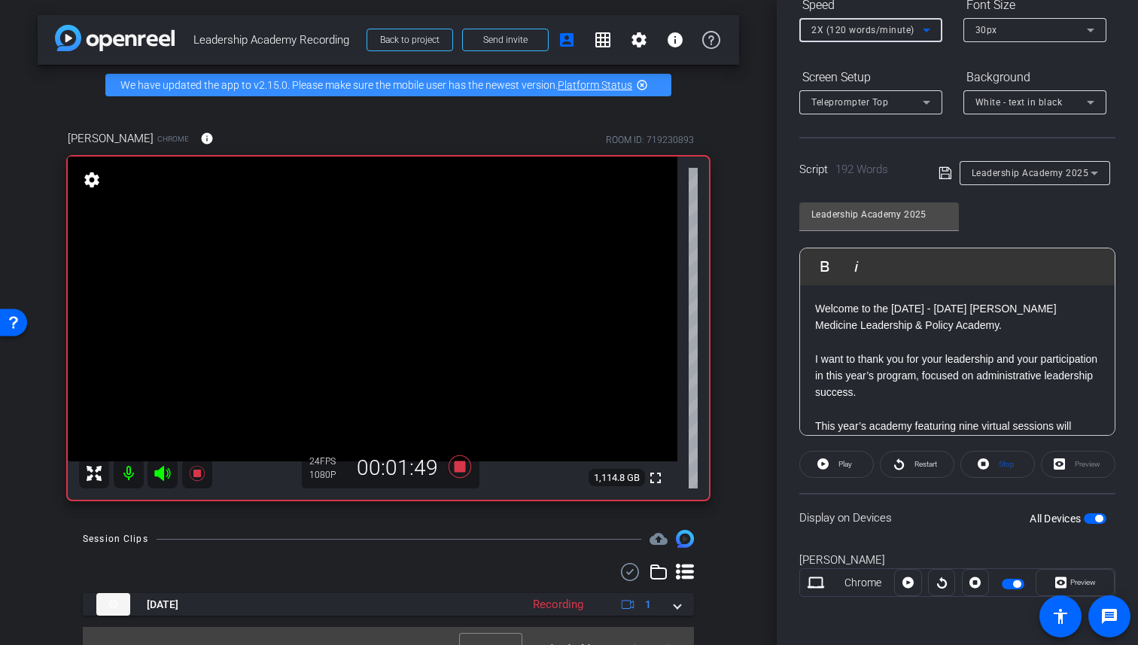
scroll to position [175, 0]
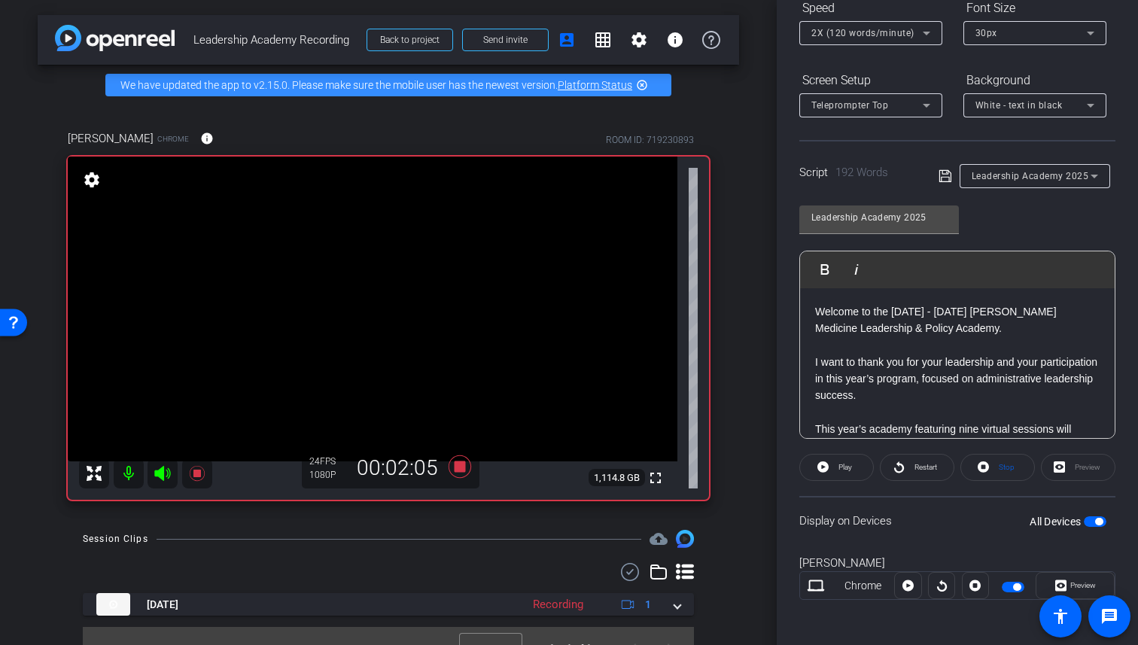
click at [1077, 469] on div "Preview" at bounding box center [1078, 467] width 75 height 27
click at [1085, 589] on span "Preview" at bounding box center [1084, 585] width 26 height 8
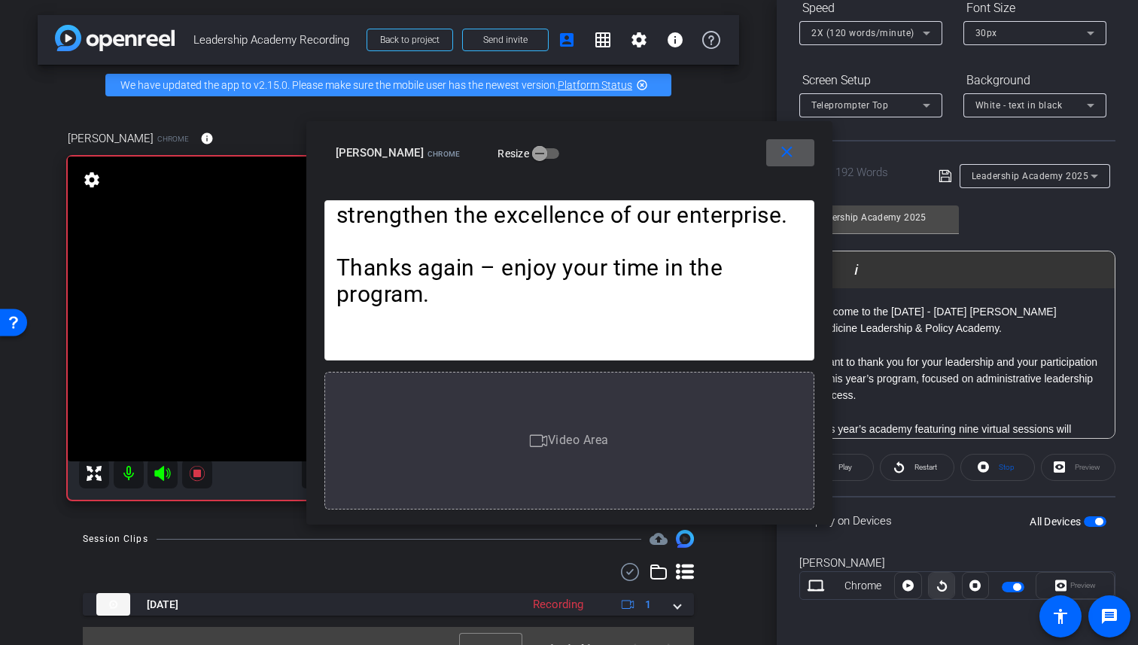
click at [939, 586] on icon at bounding box center [942, 585] width 11 height 23
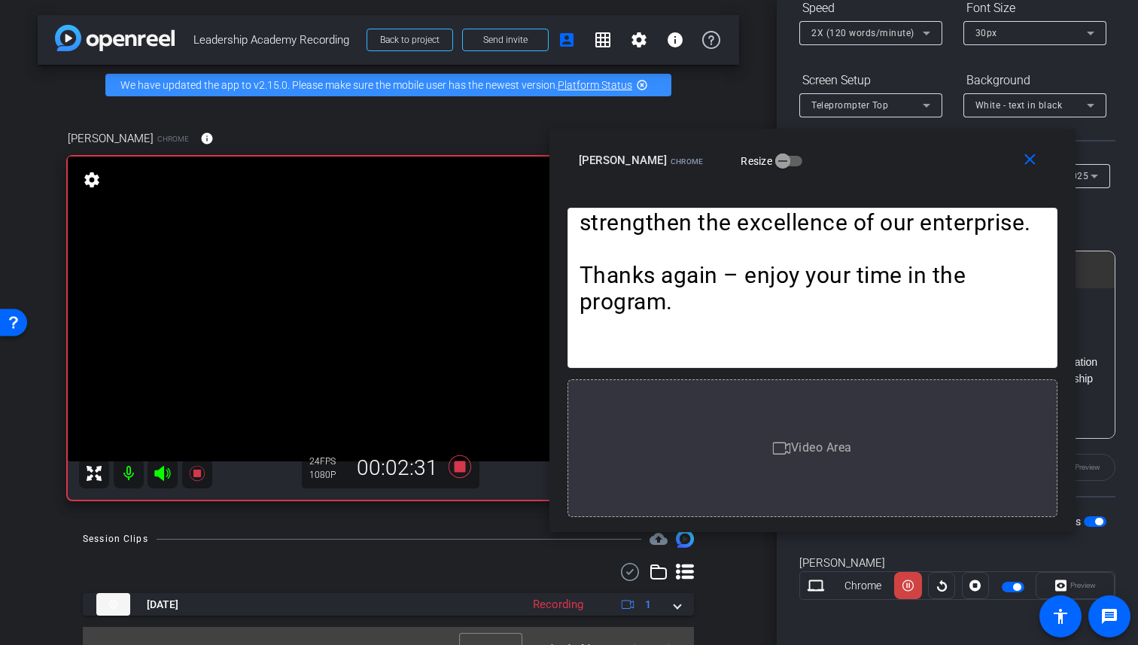
drag, startPoint x: 632, startPoint y: 140, endPoint x: 874, endPoint y: 148, distance: 241.8
click at [874, 148] on div "[PERSON_NAME] Chrome Resize" at bounding box center [818, 160] width 479 height 27
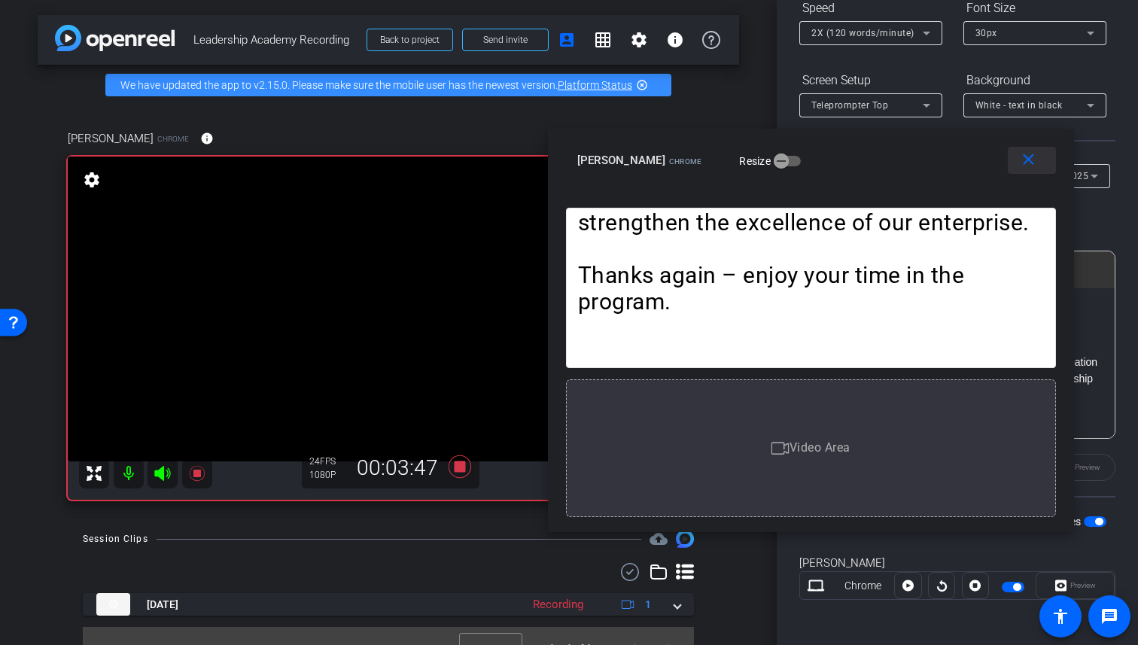
click at [1031, 159] on mat-icon "close" at bounding box center [1028, 160] width 19 height 19
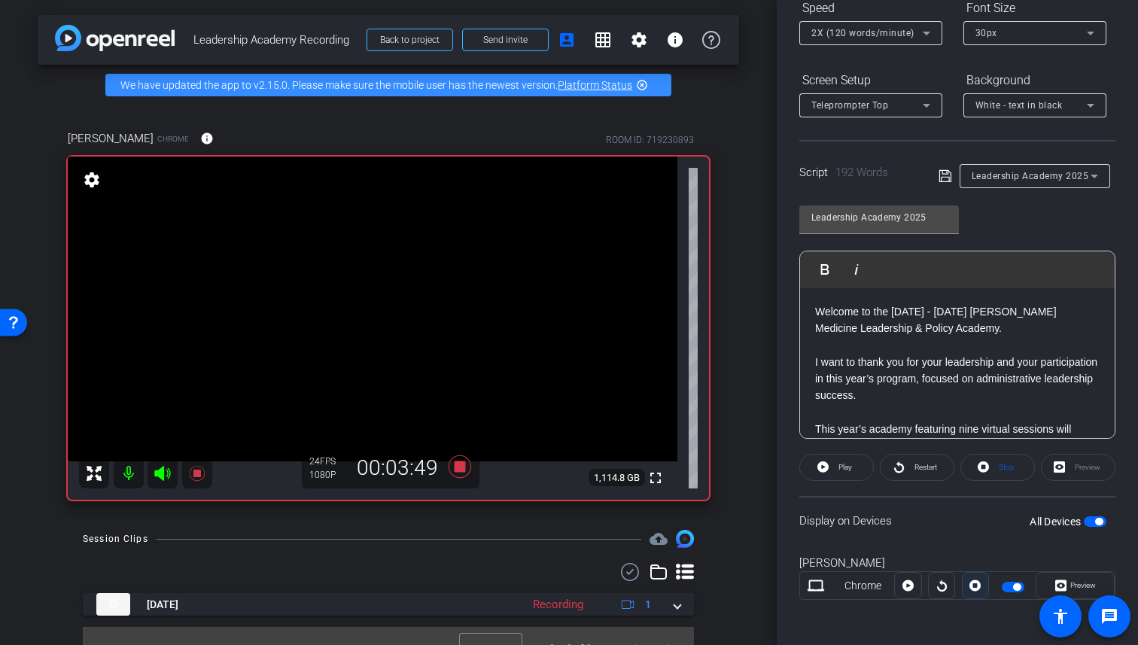
click at [976, 588] on icon at bounding box center [975, 585] width 11 height 11
click at [461, 468] on icon at bounding box center [460, 466] width 23 height 23
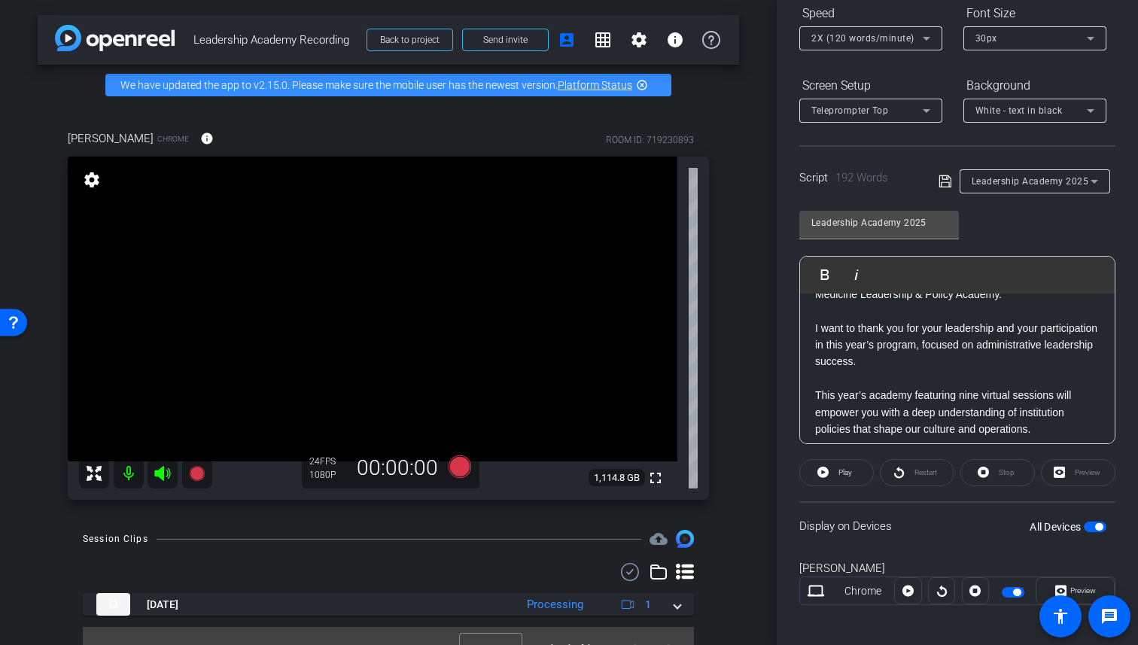
scroll to position [0, 0]
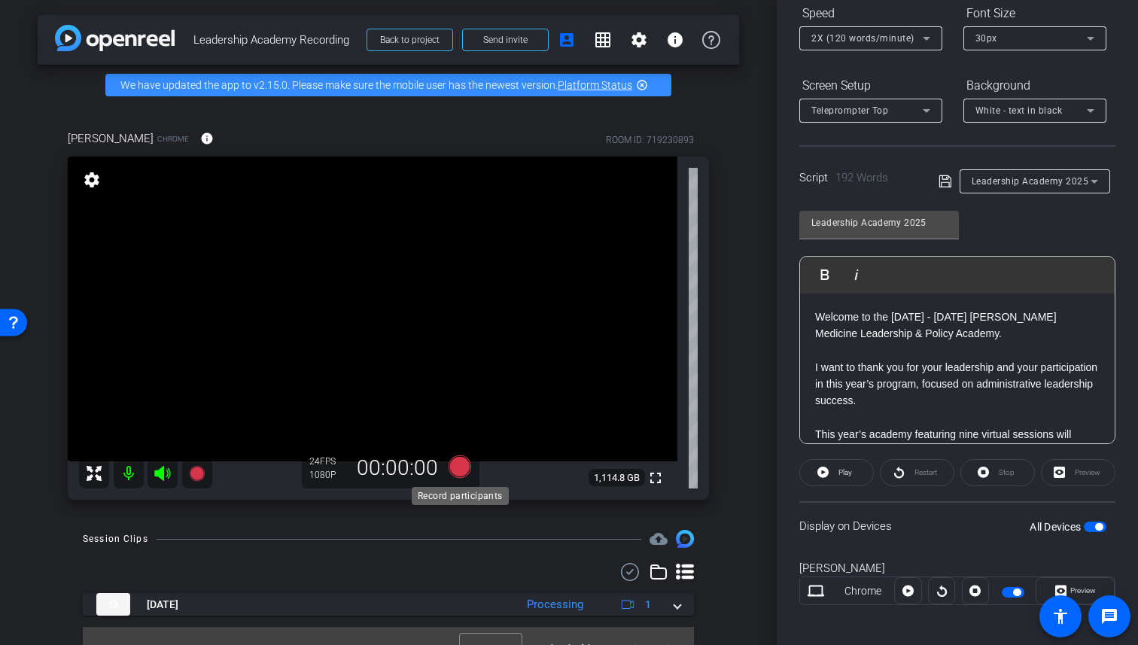
click at [463, 473] on icon at bounding box center [460, 466] width 23 height 23
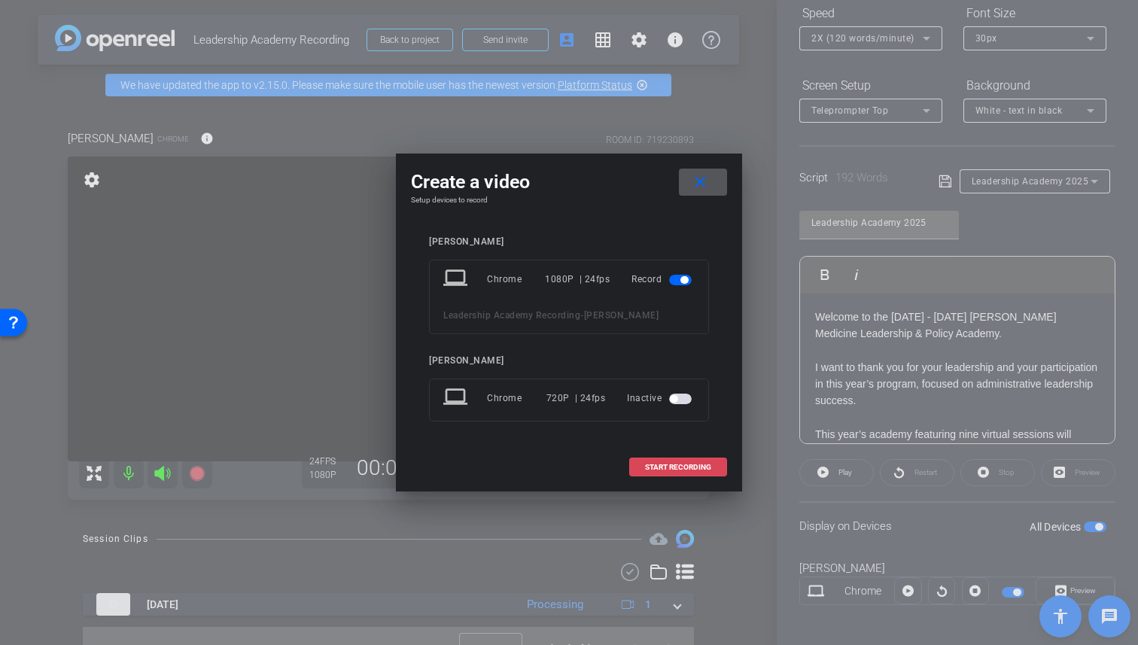
click at [678, 471] on span "START RECORDING" at bounding box center [678, 468] width 66 height 8
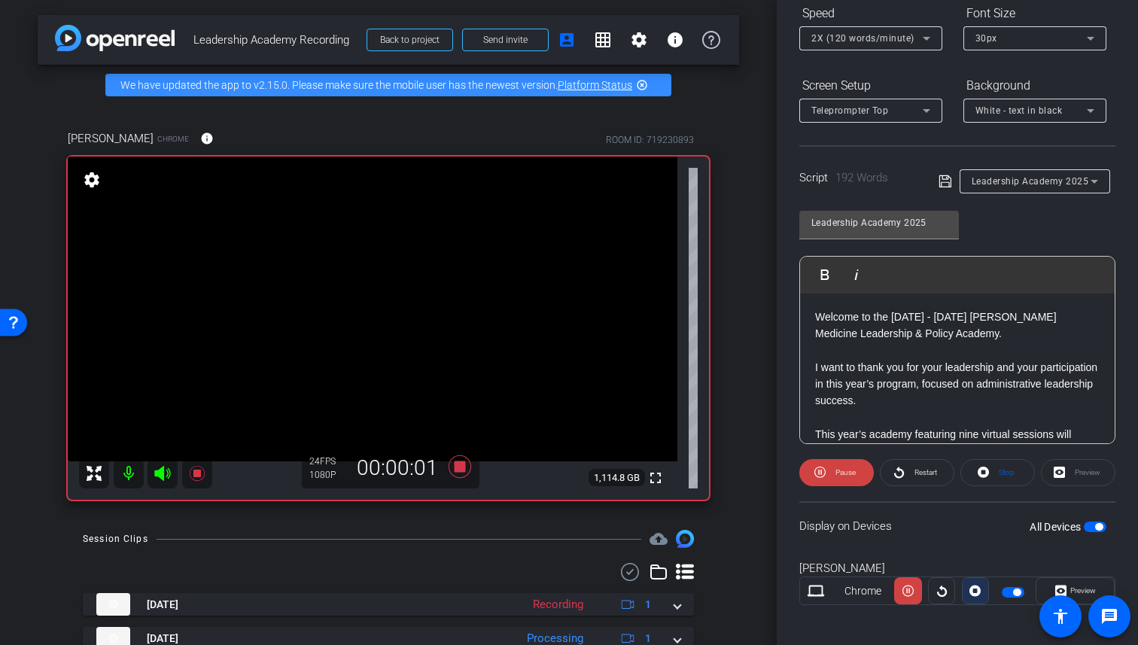
click at [972, 594] on icon at bounding box center [975, 591] width 11 height 11
click at [940, 598] on div at bounding box center [941, 590] width 27 height 27
click at [940, 586] on div at bounding box center [941, 590] width 27 height 27
click at [1017, 590] on span "button" at bounding box center [1017, 593] width 8 height 8
click at [1011, 589] on span "button" at bounding box center [1013, 592] width 23 height 11
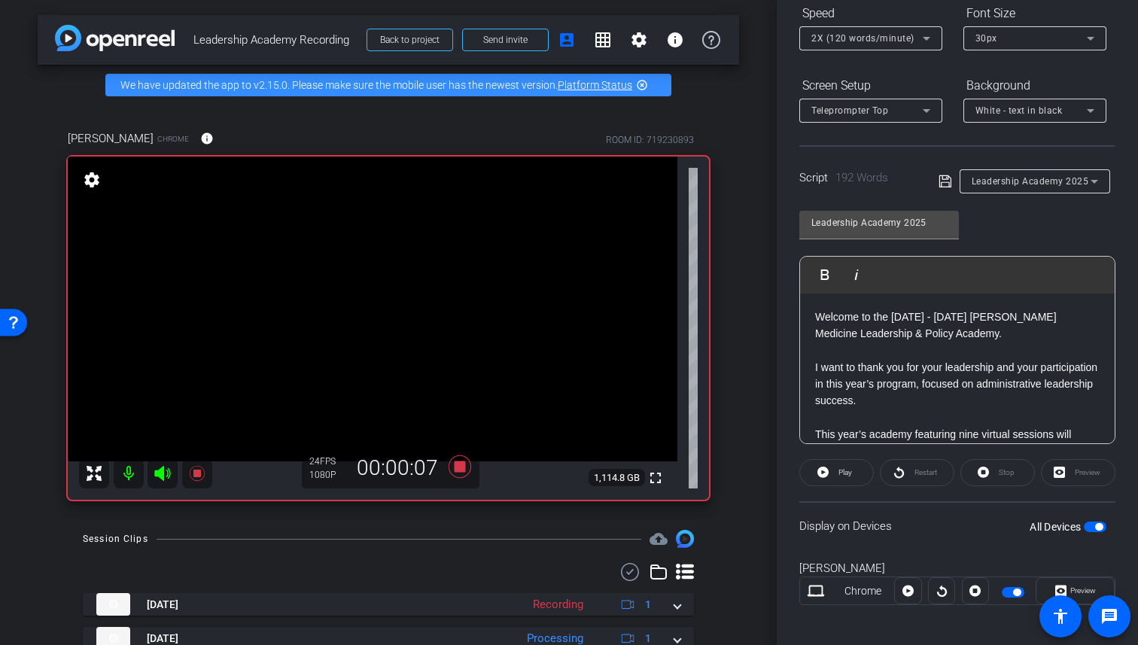
click at [940, 593] on div at bounding box center [941, 590] width 27 height 27
click at [937, 589] on div at bounding box center [941, 590] width 27 height 27
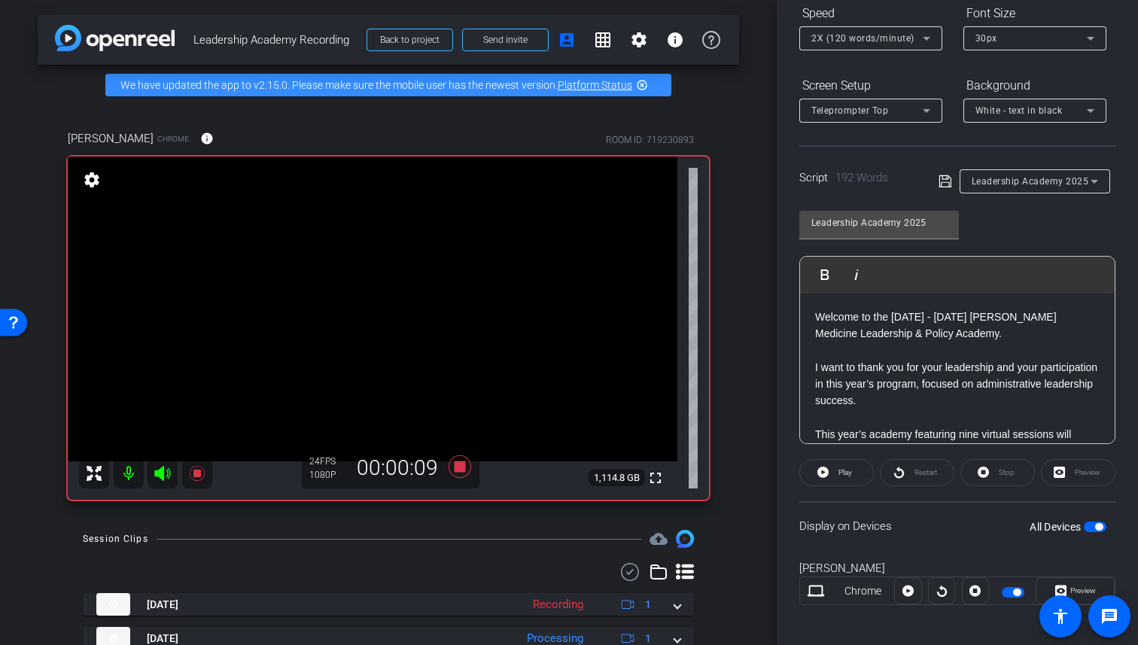
click at [937, 589] on div at bounding box center [941, 590] width 27 height 27
click at [908, 595] on icon at bounding box center [908, 591] width 11 height 11
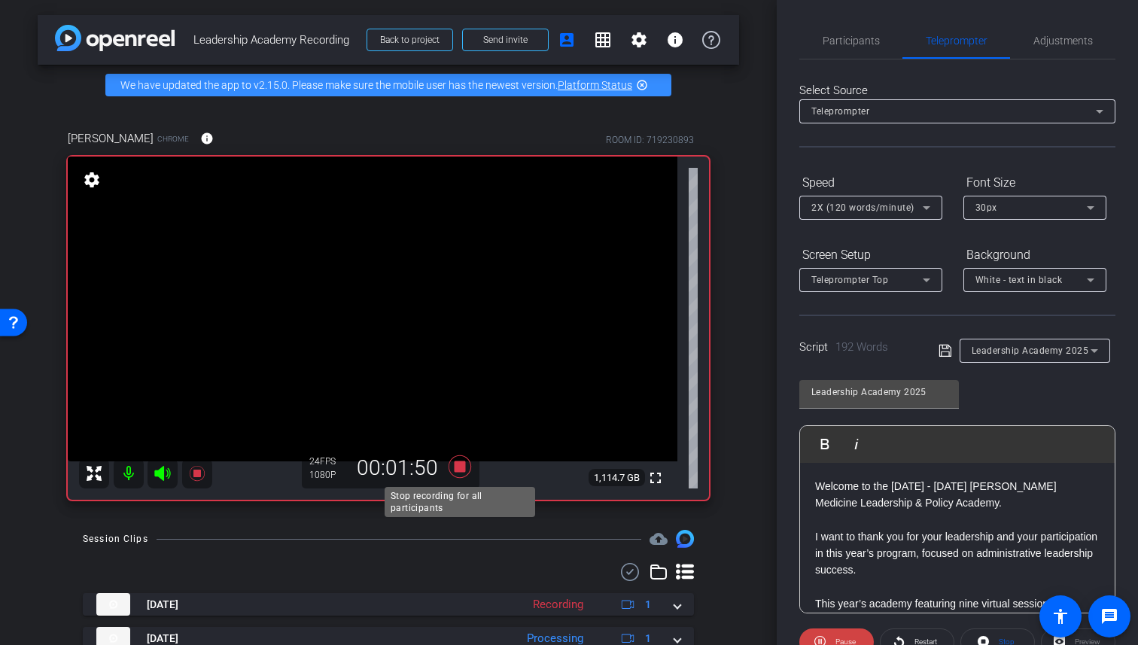
click at [461, 465] on icon at bounding box center [460, 466] width 23 height 23
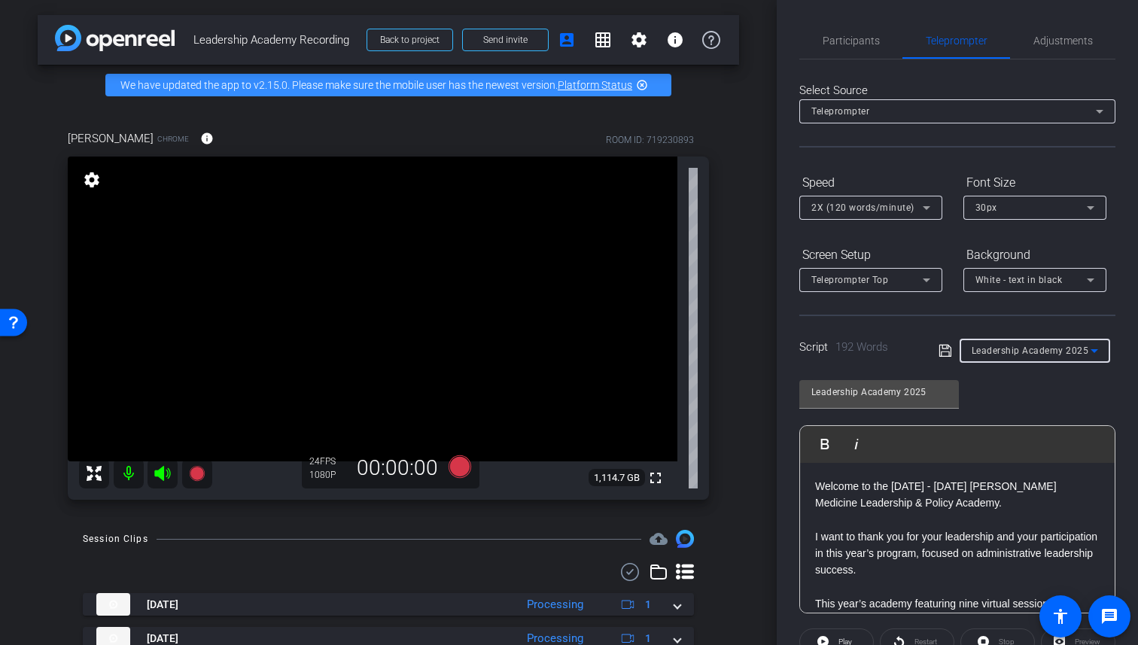
click at [1060, 348] on span "Leadership Academy 2025" at bounding box center [1030, 351] width 117 height 11
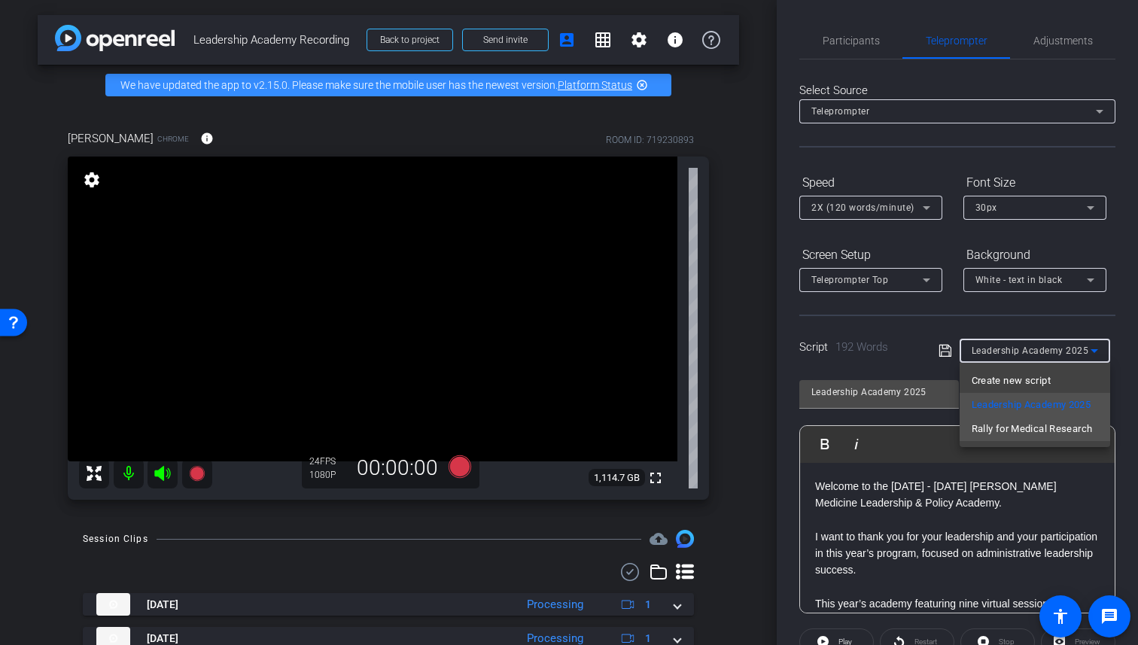
click at [1053, 430] on span "Rally for Medical Research" at bounding box center [1032, 429] width 121 height 18
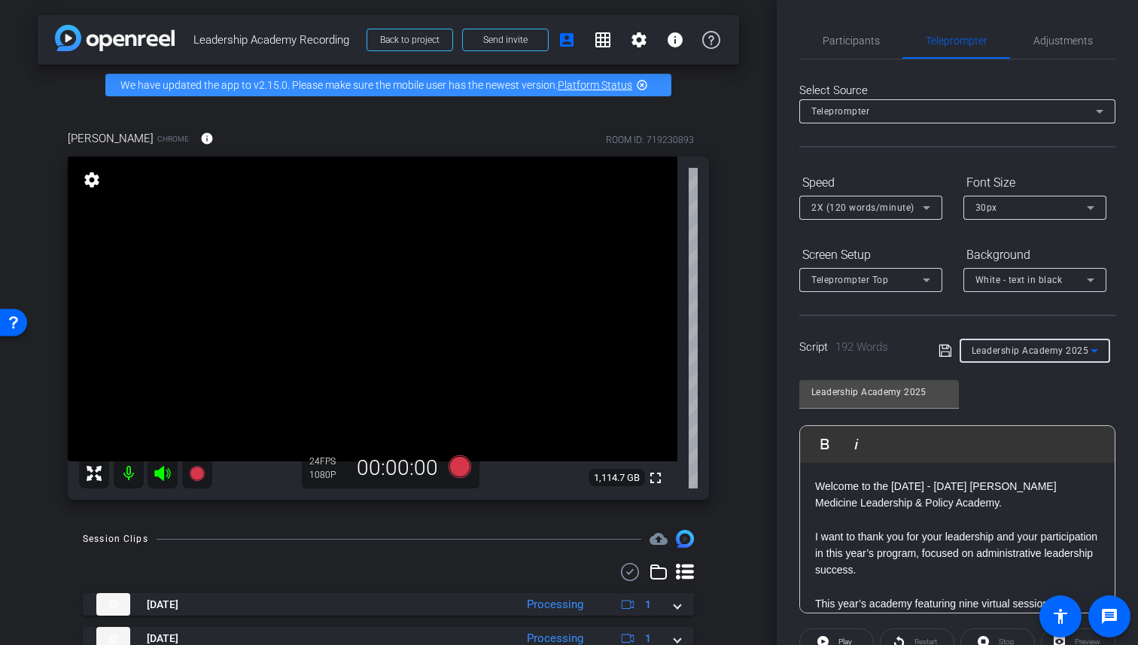
type input "Rally for Medical Research"
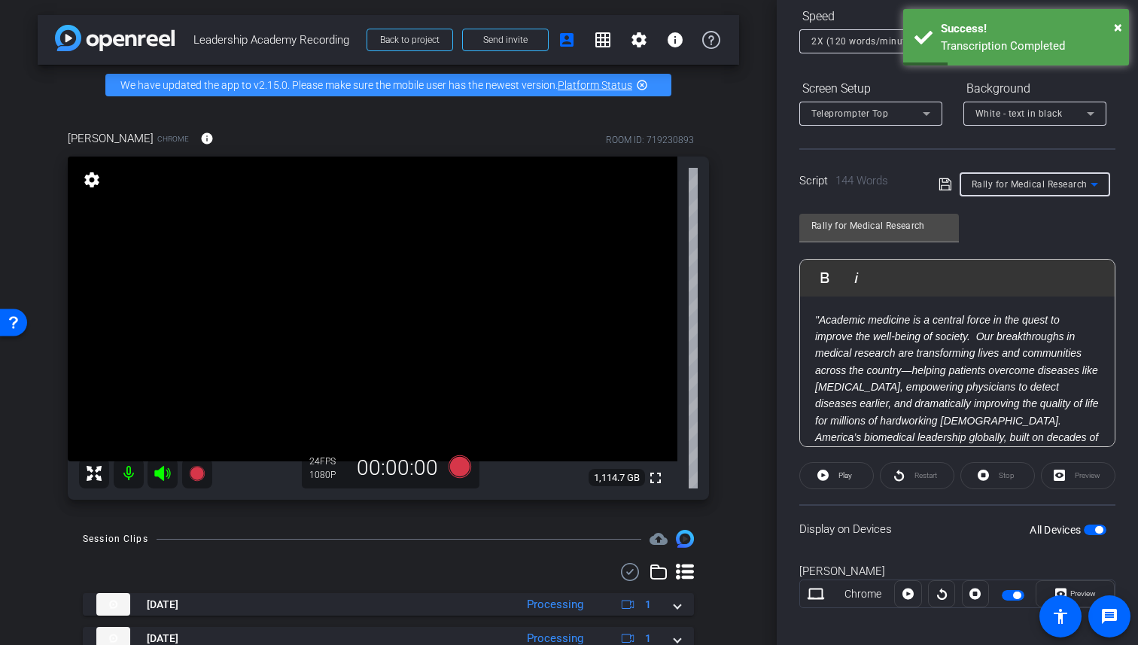
scroll to position [162, 0]
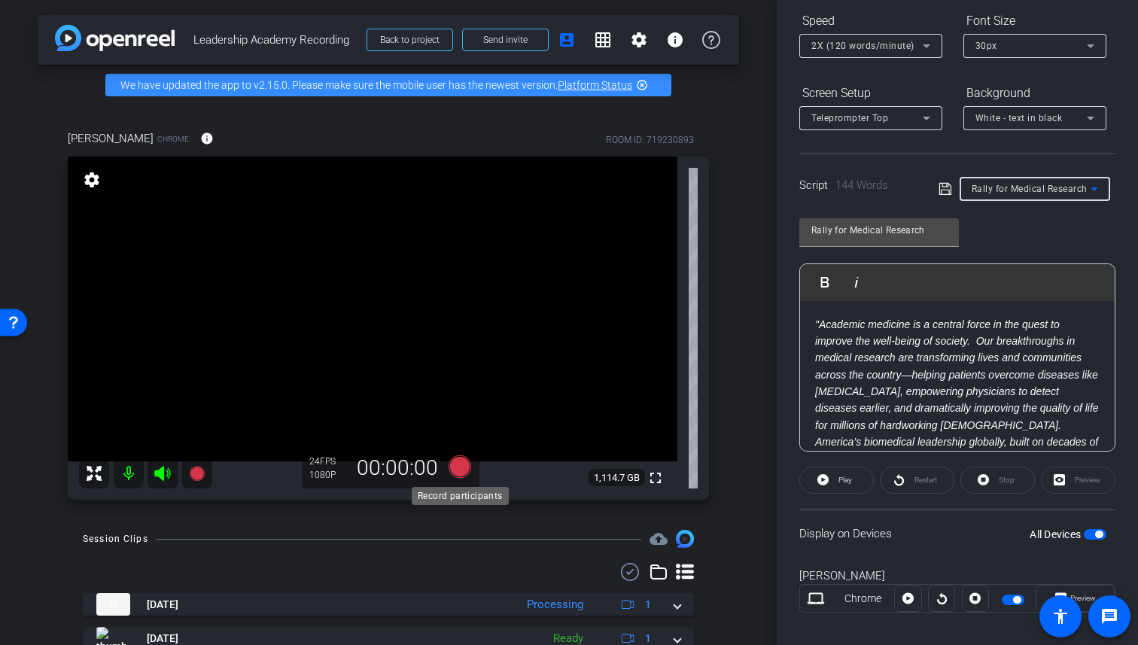
click at [459, 469] on icon at bounding box center [460, 466] width 23 height 23
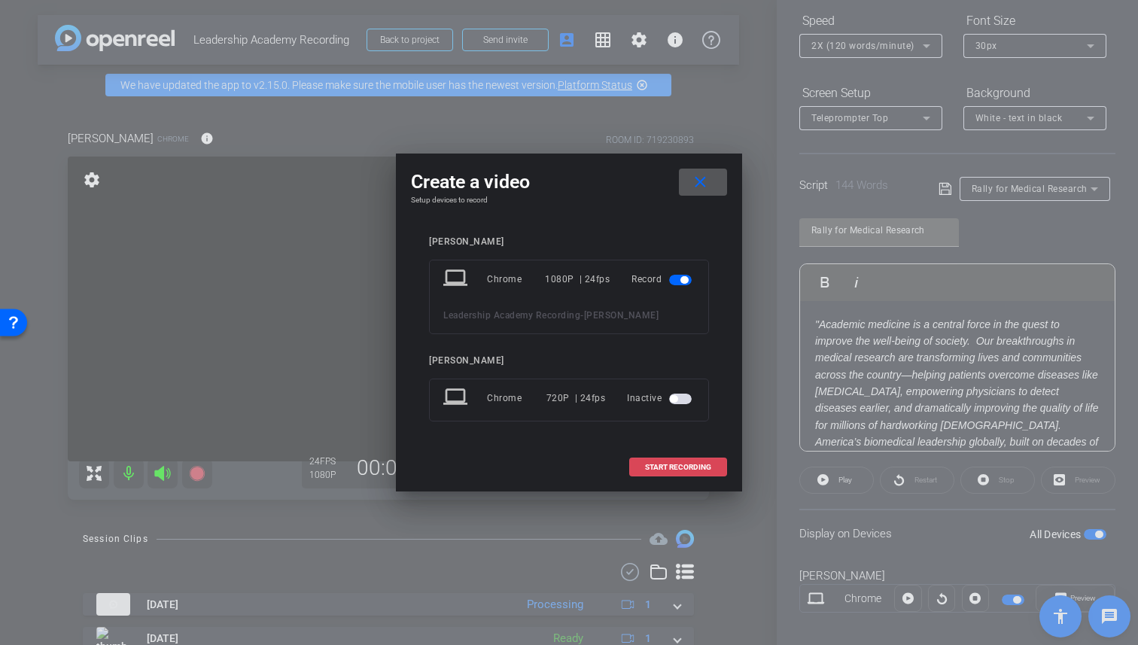
click at [711, 469] on span at bounding box center [678, 467] width 96 height 36
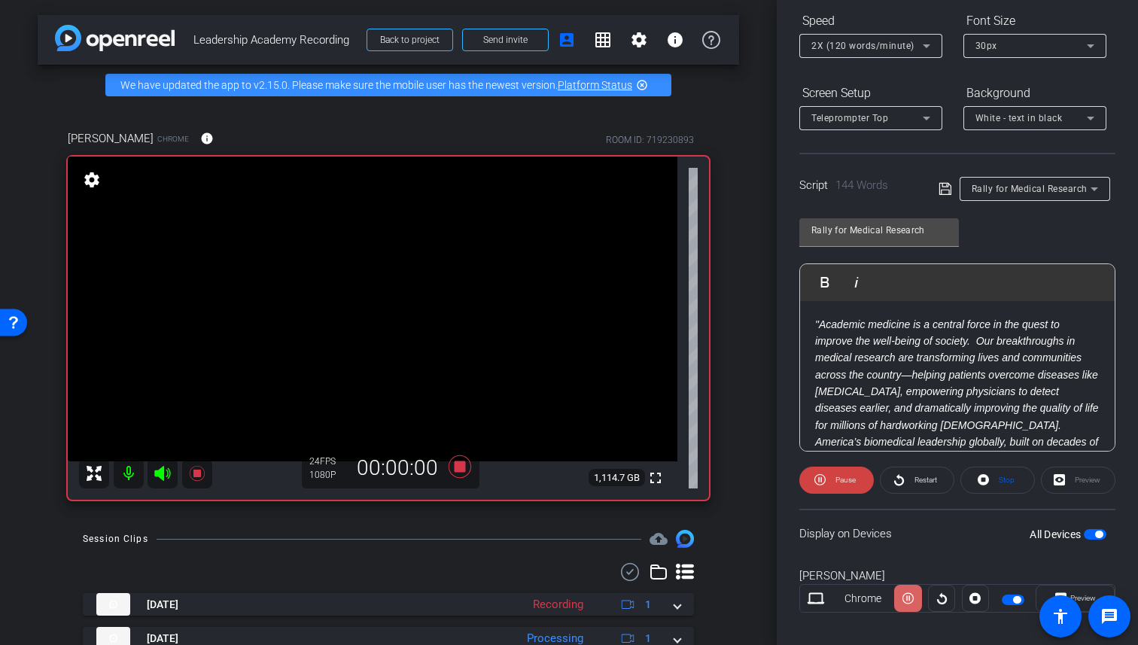
click at [903, 602] on icon at bounding box center [908, 598] width 11 height 23
click at [979, 598] on icon at bounding box center [975, 598] width 11 height 11
click at [937, 601] on div at bounding box center [941, 598] width 27 height 27
click at [938, 597] on div at bounding box center [941, 598] width 27 height 27
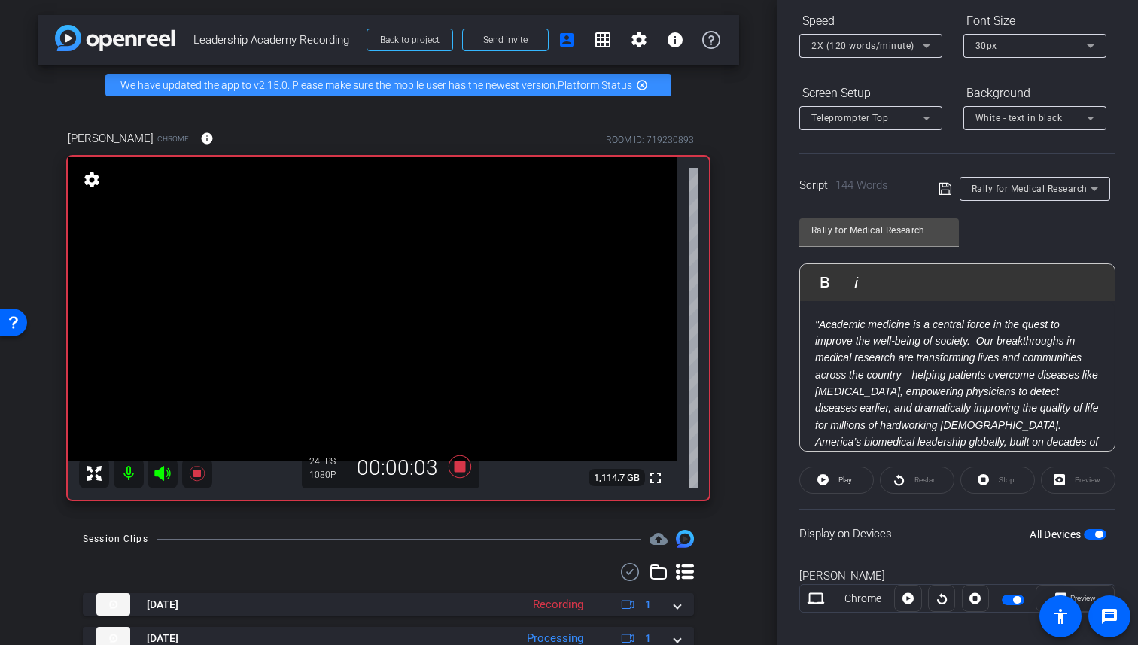
click at [938, 597] on div at bounding box center [941, 598] width 27 height 27
click at [912, 598] on icon at bounding box center [908, 598] width 11 height 11
click at [461, 470] on icon at bounding box center [460, 466] width 23 height 23
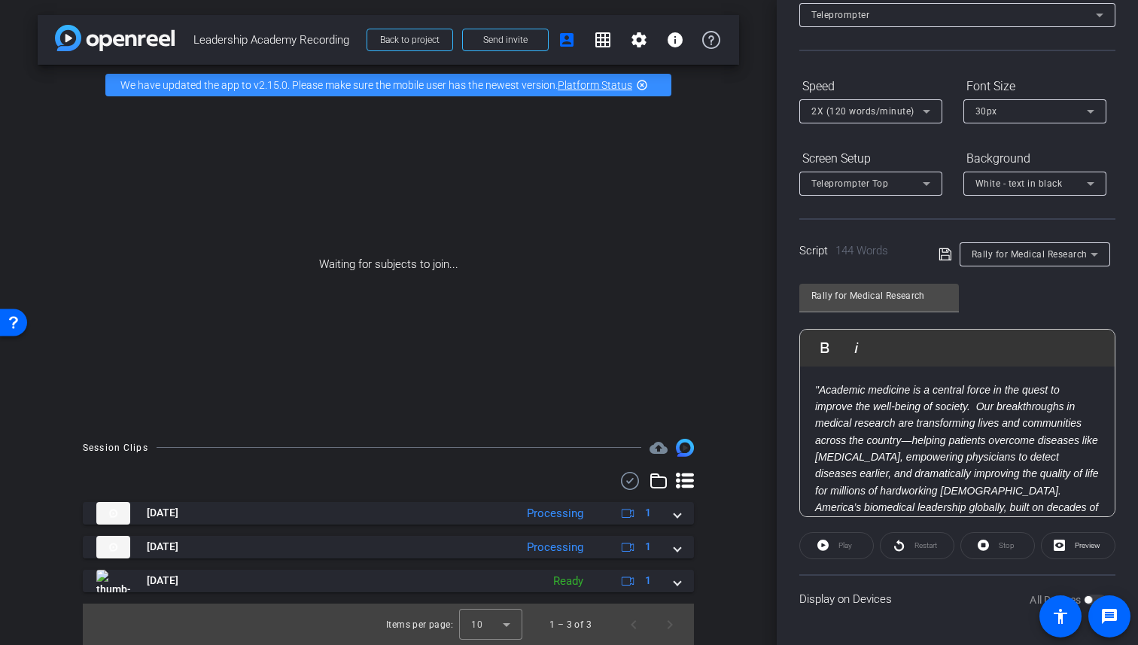
scroll to position [1, 0]
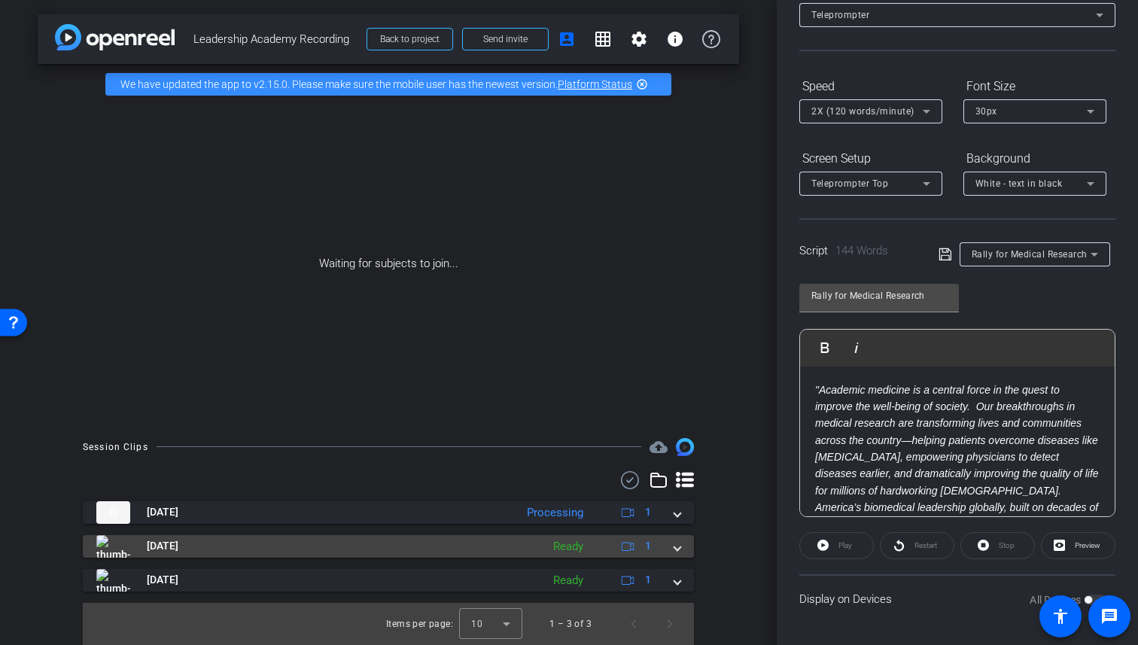
click at [678, 547] on span at bounding box center [678, 546] width 6 height 16
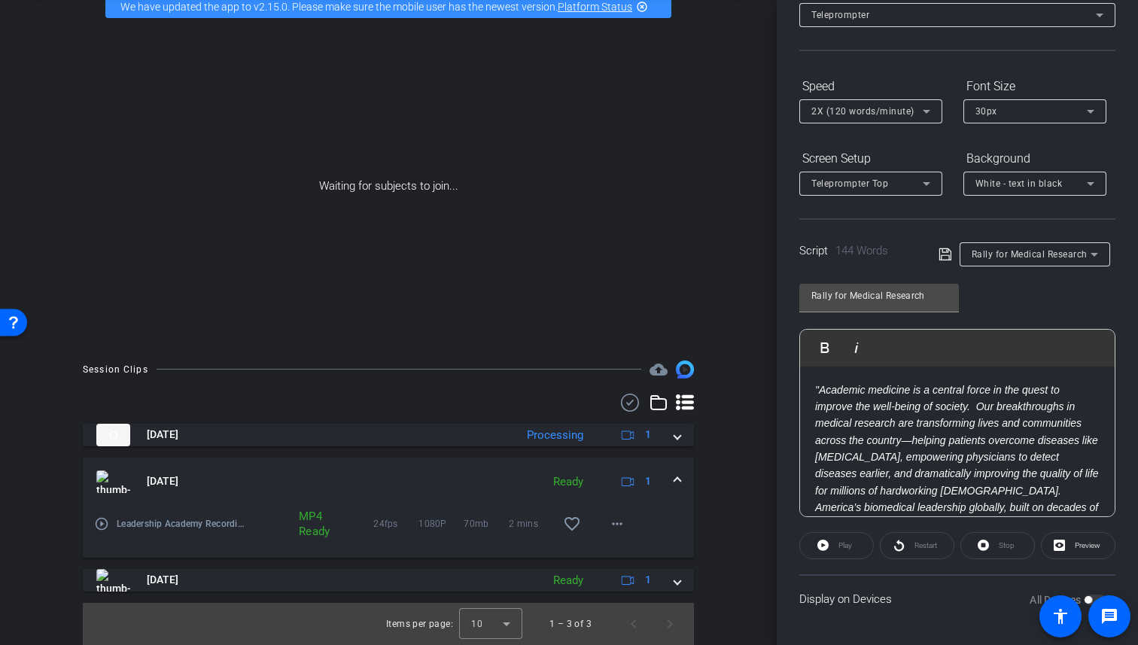
scroll to position [77, 0]
click at [618, 525] on mat-icon "more_horiz" at bounding box center [617, 525] width 18 height 18
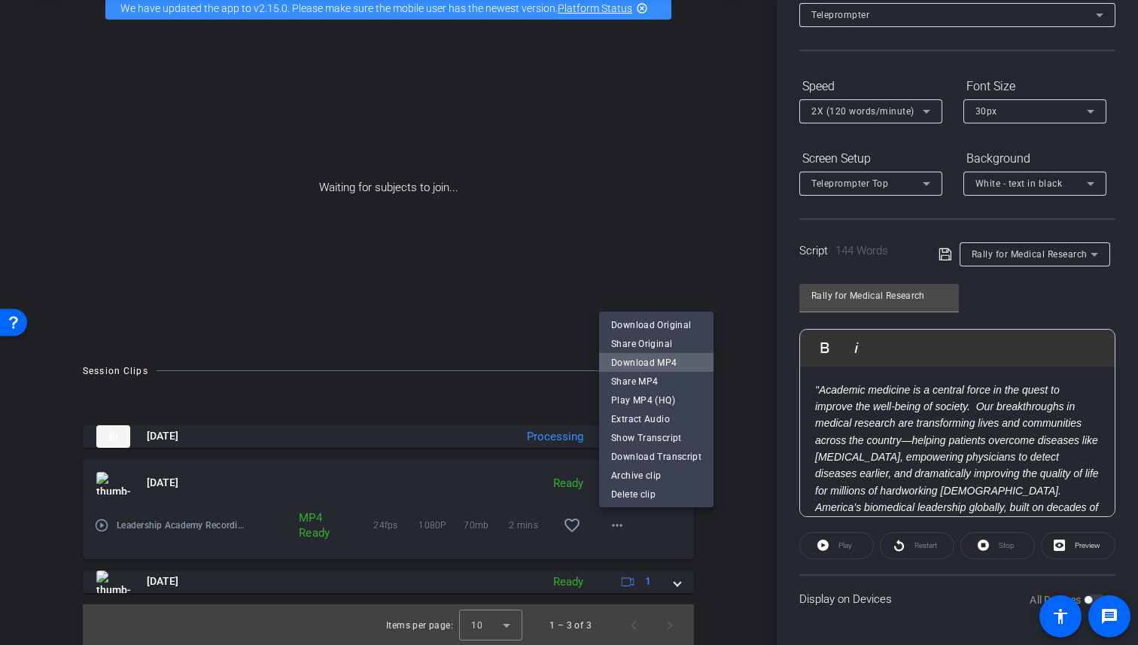
click at [678, 364] on span "Download MP4" at bounding box center [656, 363] width 90 height 18
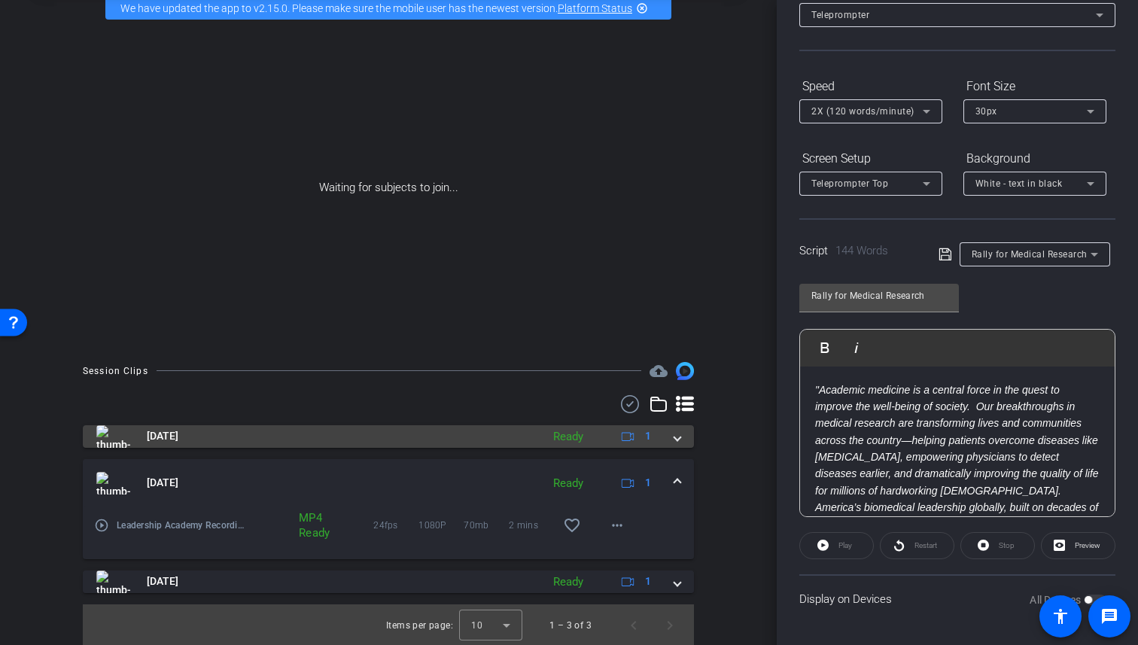
click at [677, 438] on span at bounding box center [678, 436] width 6 height 16
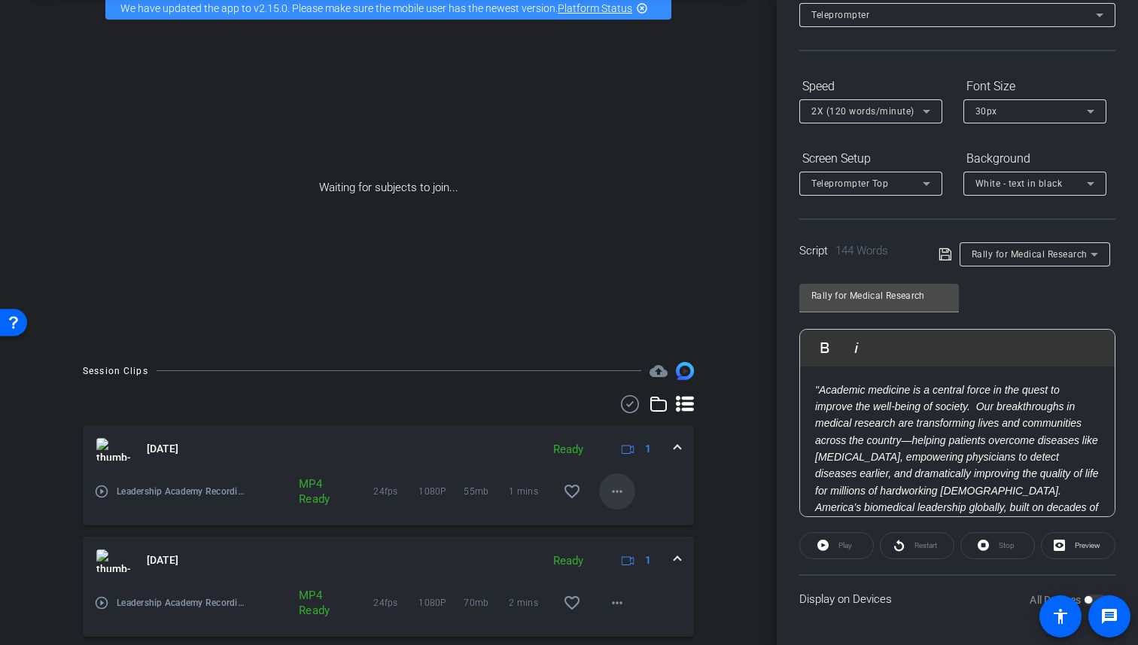
click at [617, 489] on mat-icon "more_horiz" at bounding box center [617, 492] width 18 height 18
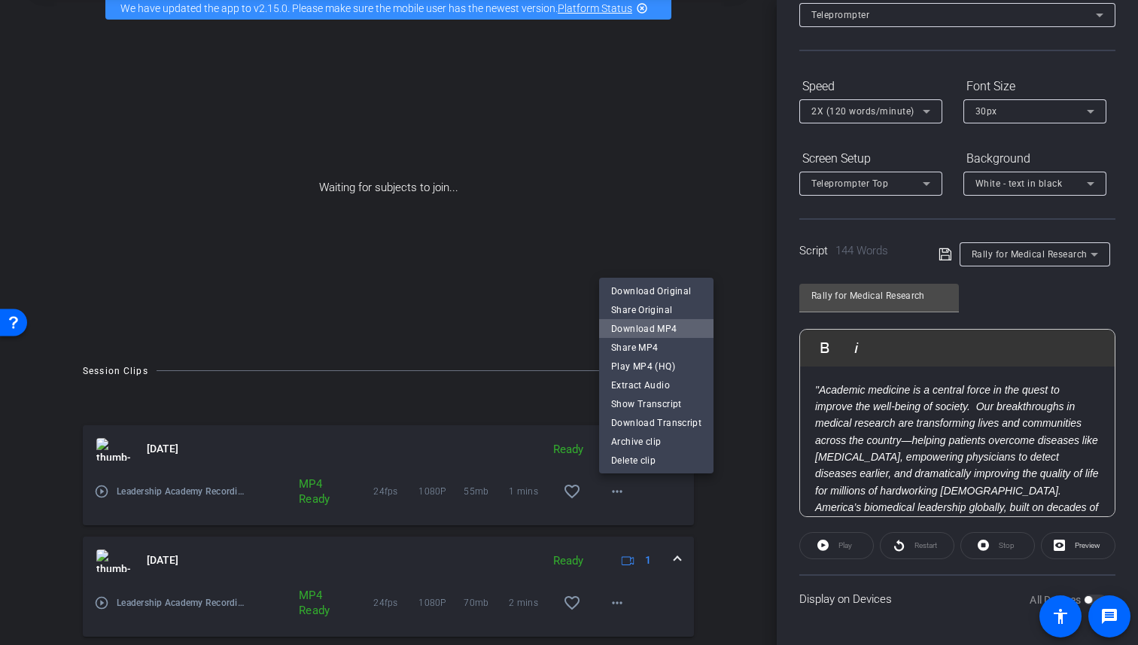
click at [678, 331] on span "Download MP4" at bounding box center [656, 329] width 90 height 18
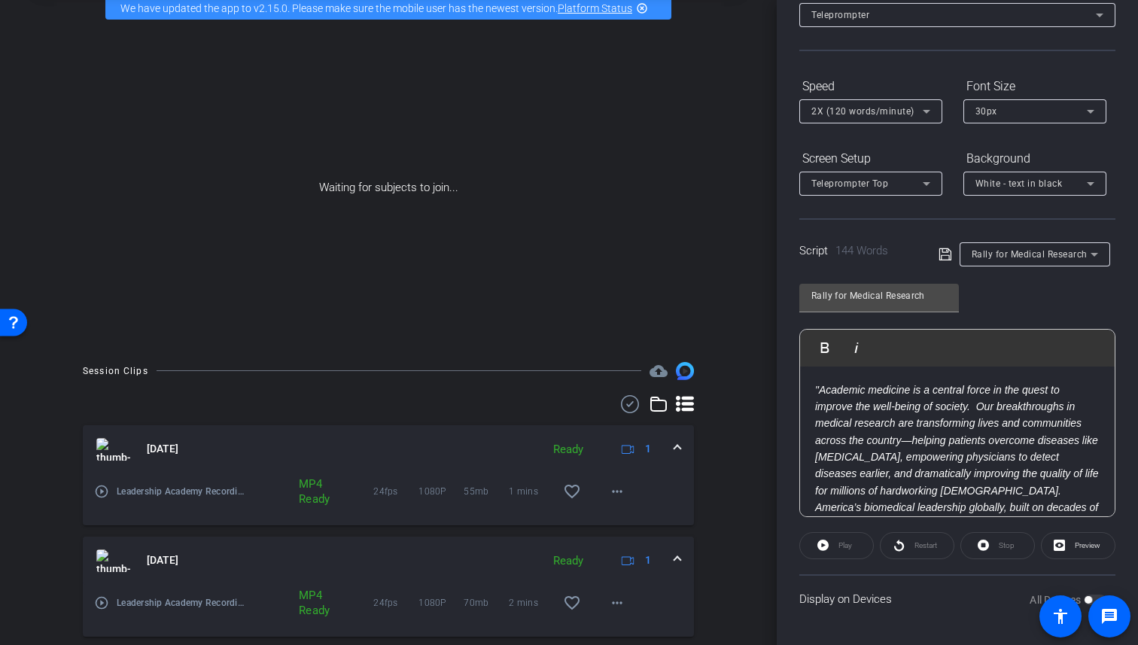
scroll to position [0, 0]
